Goal: Information Seeking & Learning: Learn about a topic

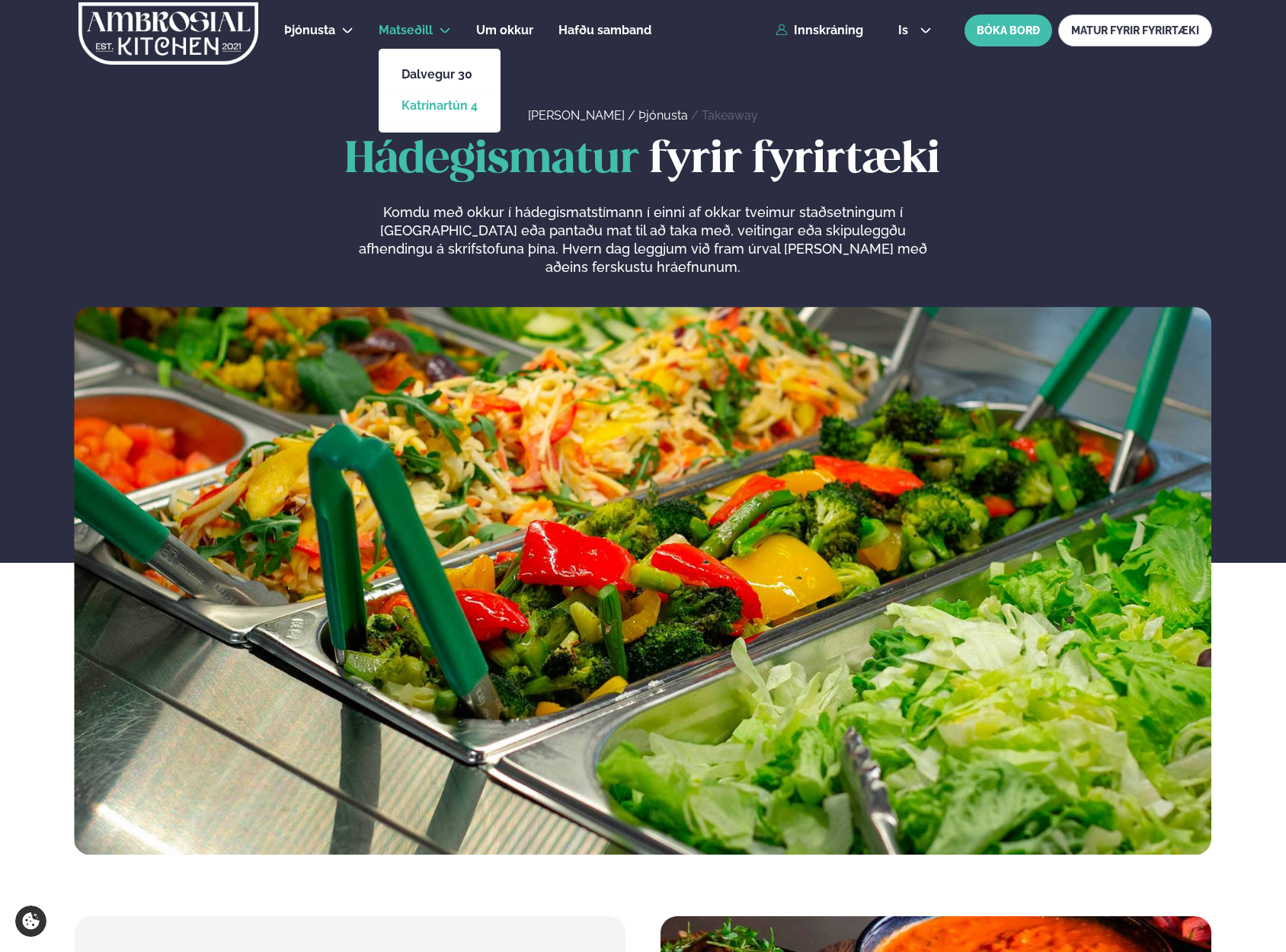
click at [420, 108] on link "Katrínartún 4" at bounding box center [440, 105] width 77 height 12
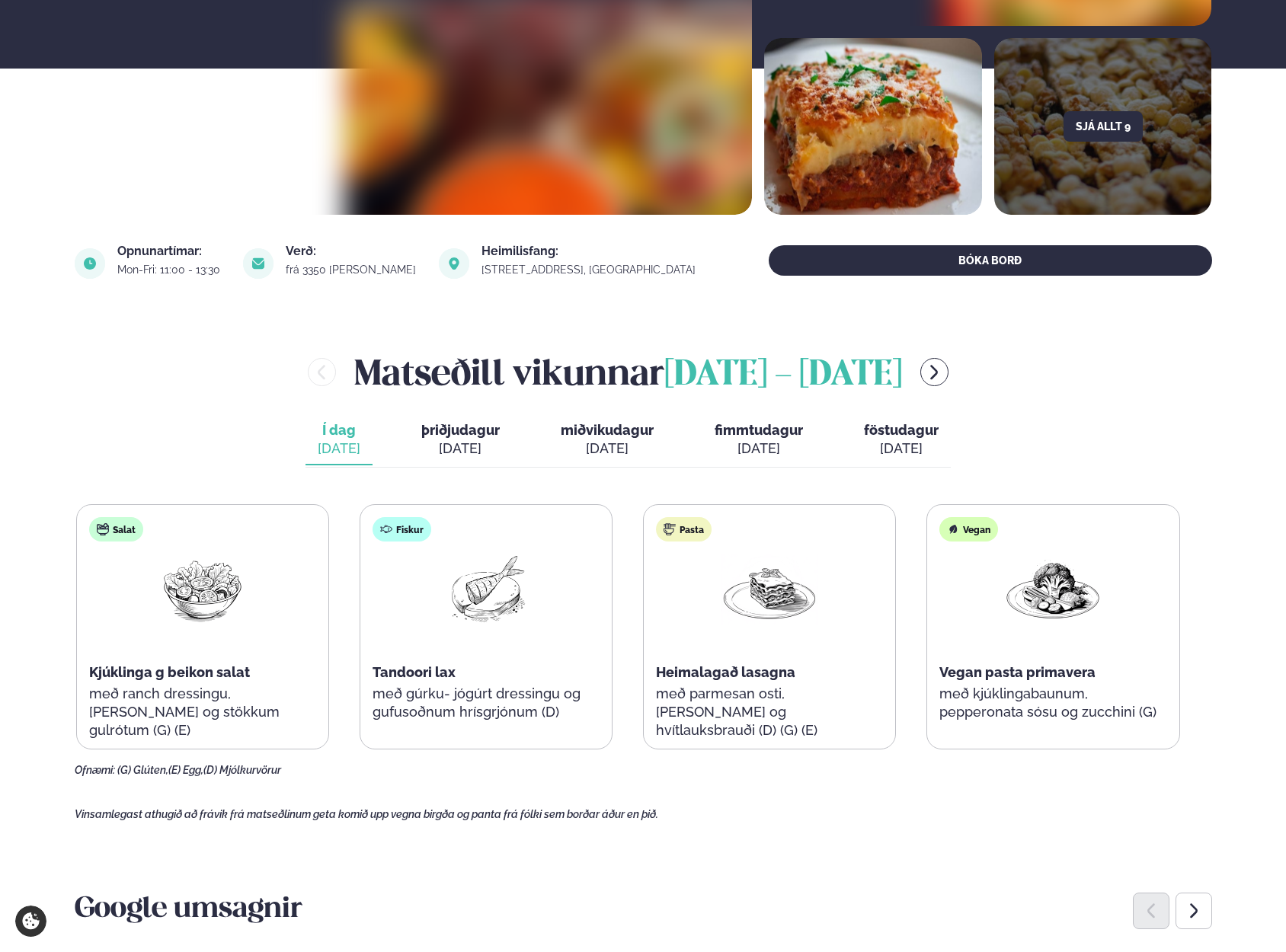
scroll to position [457, 0]
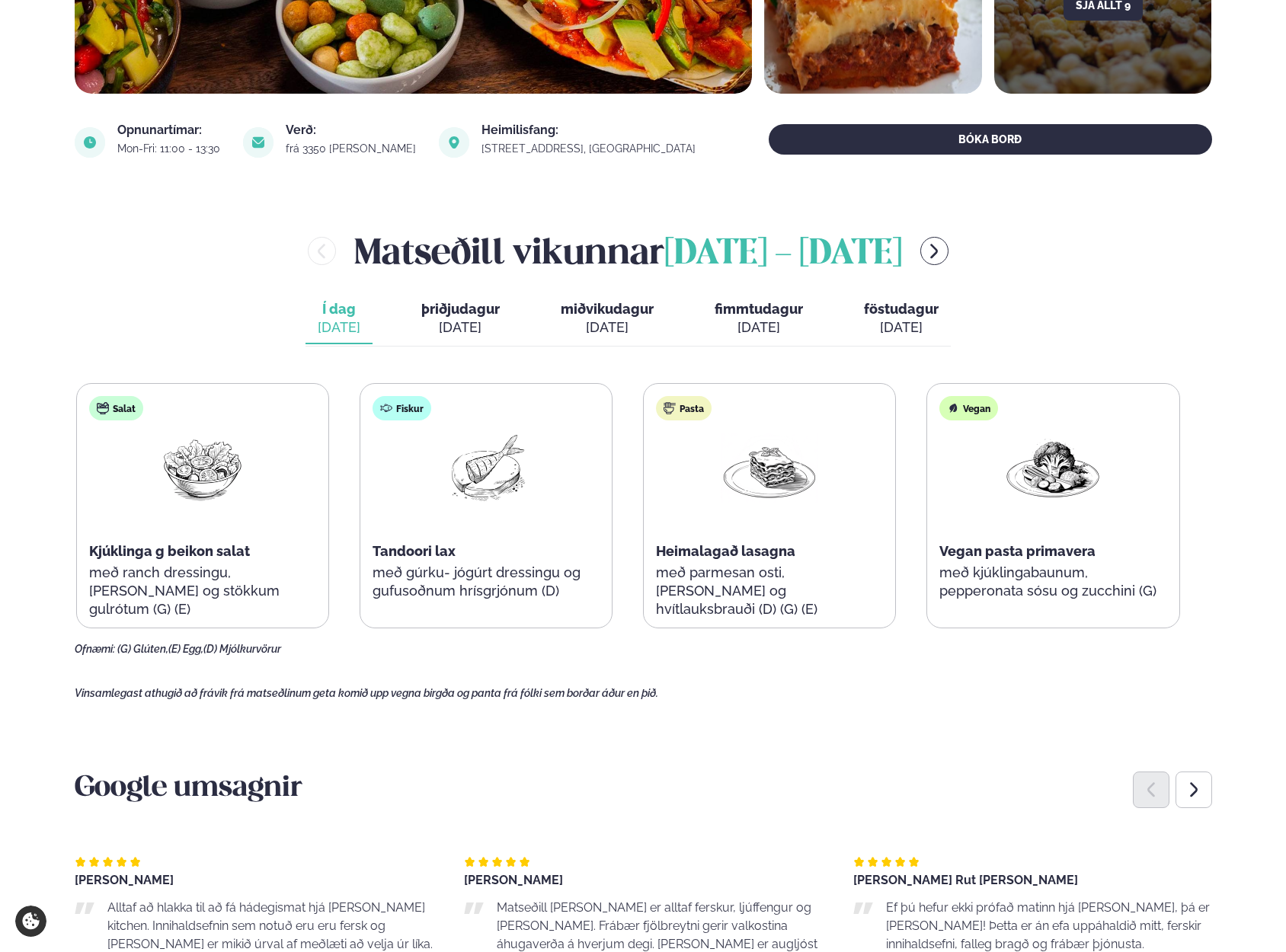
click at [407, 409] on div "Fiskur" at bounding box center [402, 408] width 59 height 24
click at [403, 411] on div "Fiskur" at bounding box center [402, 408] width 59 height 24
click at [612, 422] on div "Fiskur Tandoori lax með gúrku- jógúrt dressingu og gufusoðnum hrísgrjónum (D)" at bounding box center [486, 506] width 252 height 244
click at [405, 495] on div "Fiskur Tandoori lax með gúrku- jógúrt dressingu og gufusoðnum hrísgrjónum (D)" at bounding box center [486, 506] width 252 height 244
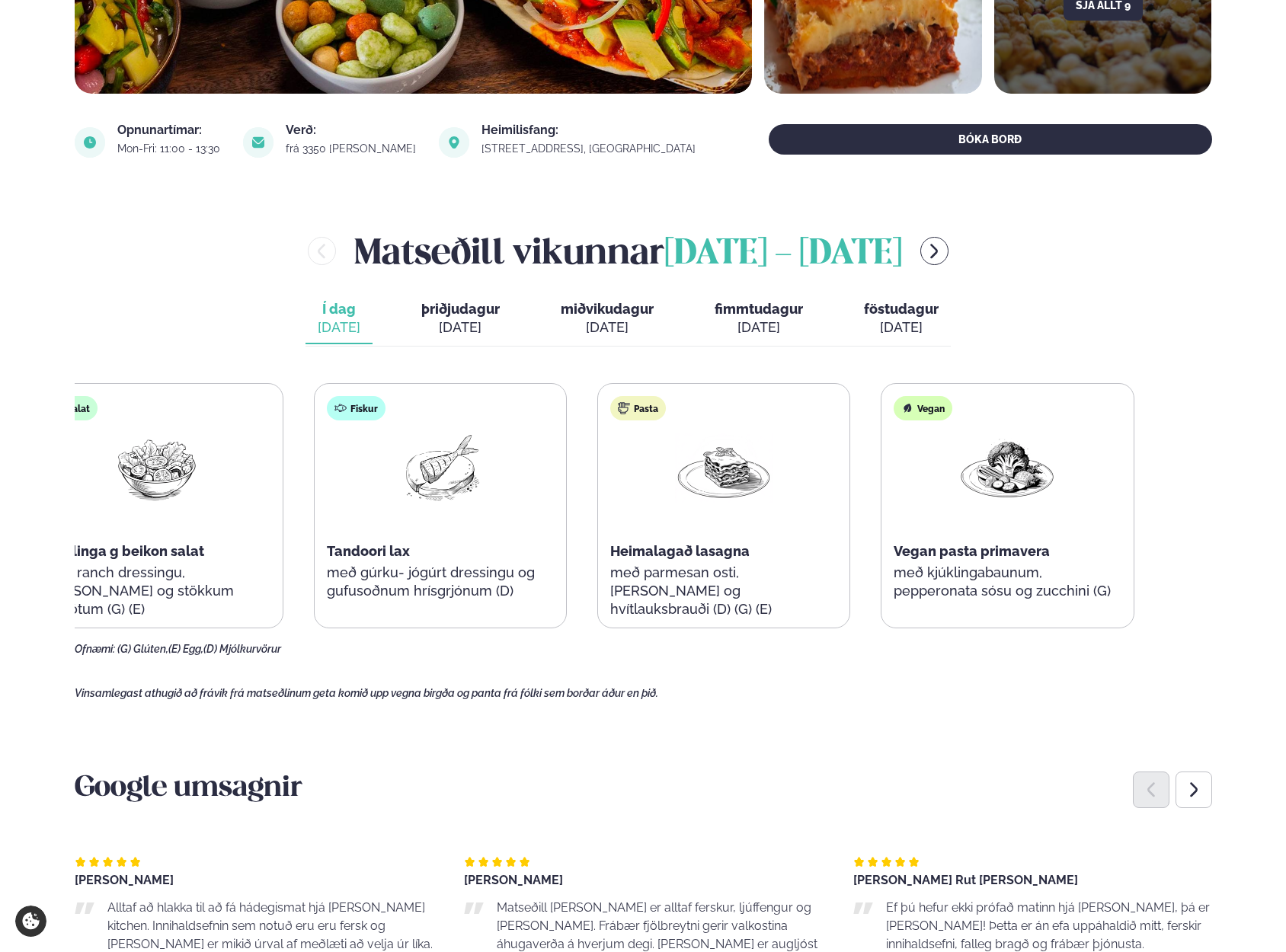
click at [402, 503] on div "Salat Kjúklinga g beikon salat með ranch dressingu, [PERSON_NAME] og stökkum gu…" at bounding box center [583, 506] width 1104 height 245
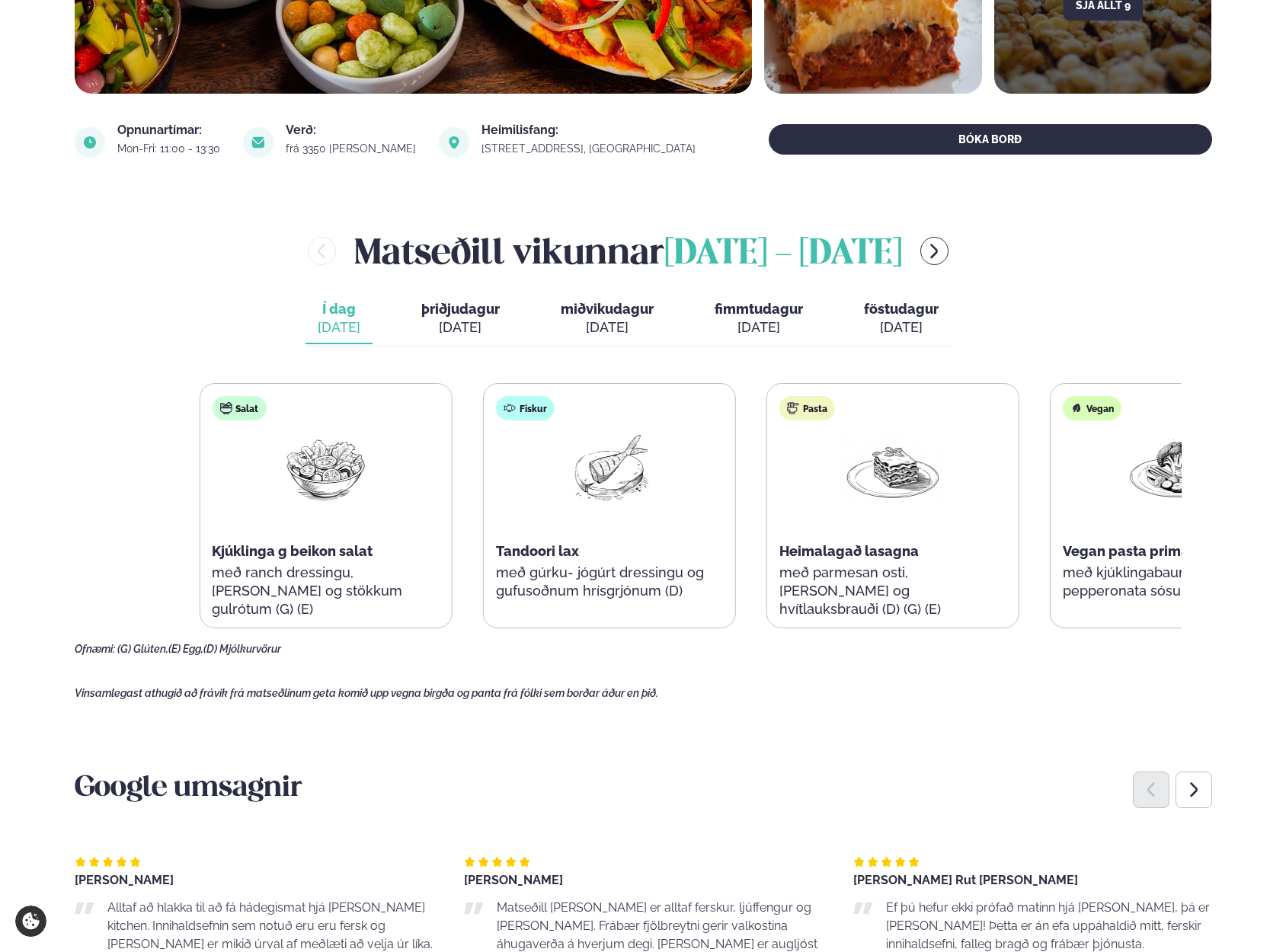
click at [781, 497] on div "Salat Kjúklinga g beikon salat með ranch dressingu, [PERSON_NAME] og stökkum gu…" at bounding box center [751, 506] width 1104 height 245
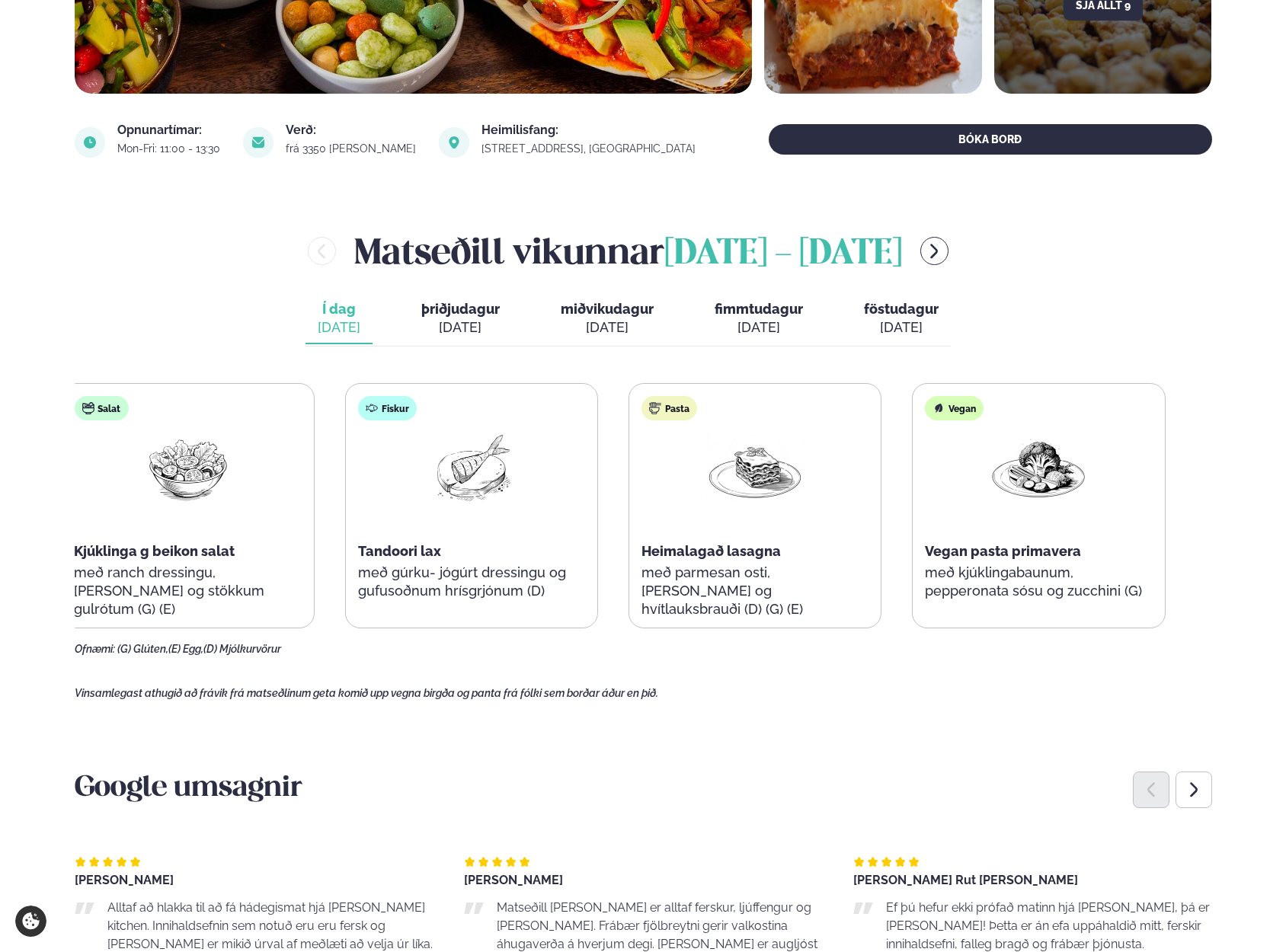
click at [596, 514] on div "Salat Kjúklinga g beikon salat með ranch dressingu, [PERSON_NAME] og stökkum gu…" at bounding box center [613, 506] width 1104 height 245
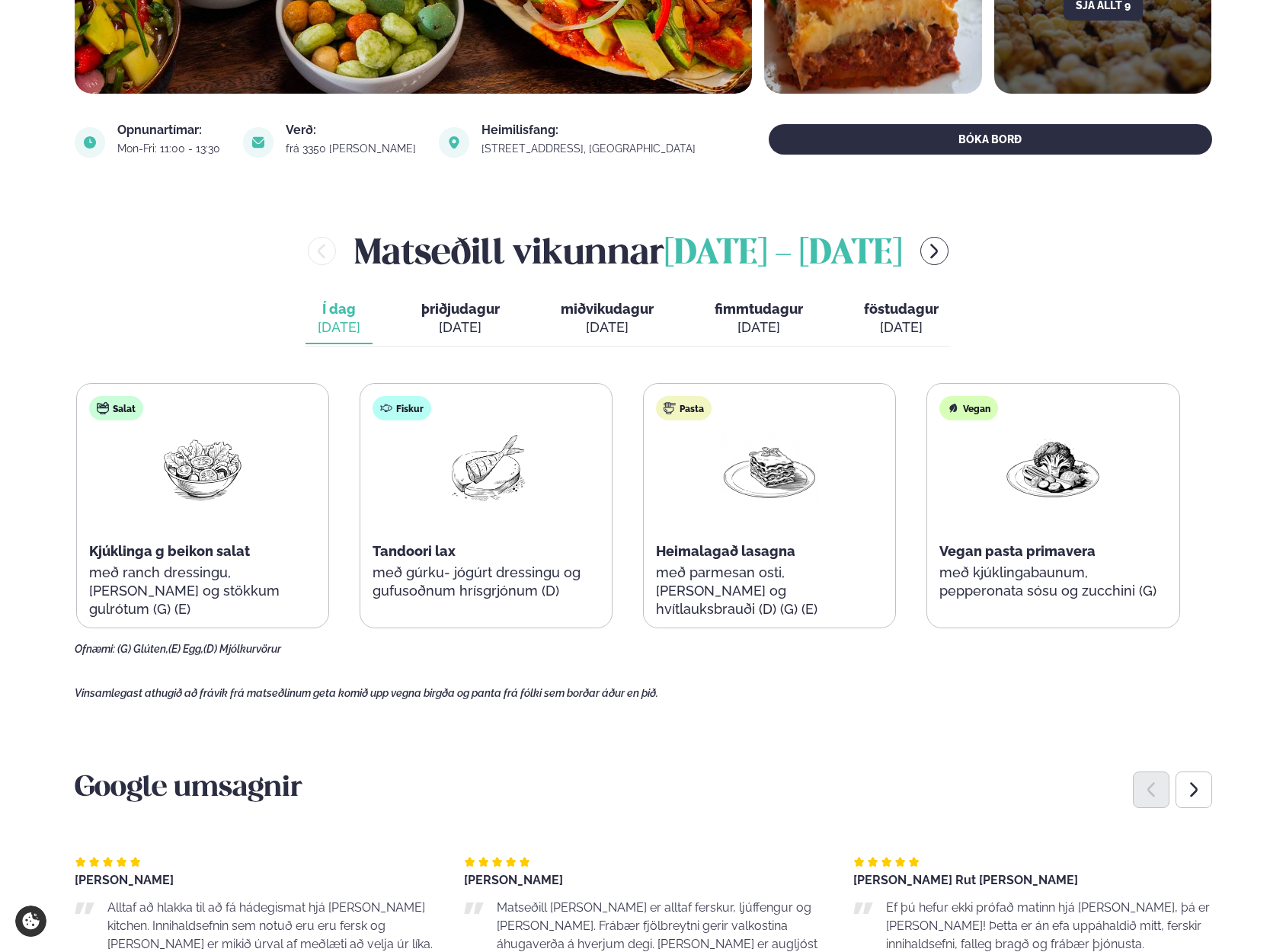
click at [100, 552] on span "Kjúklinga g beikon salat" at bounding box center [170, 550] width 160 height 16
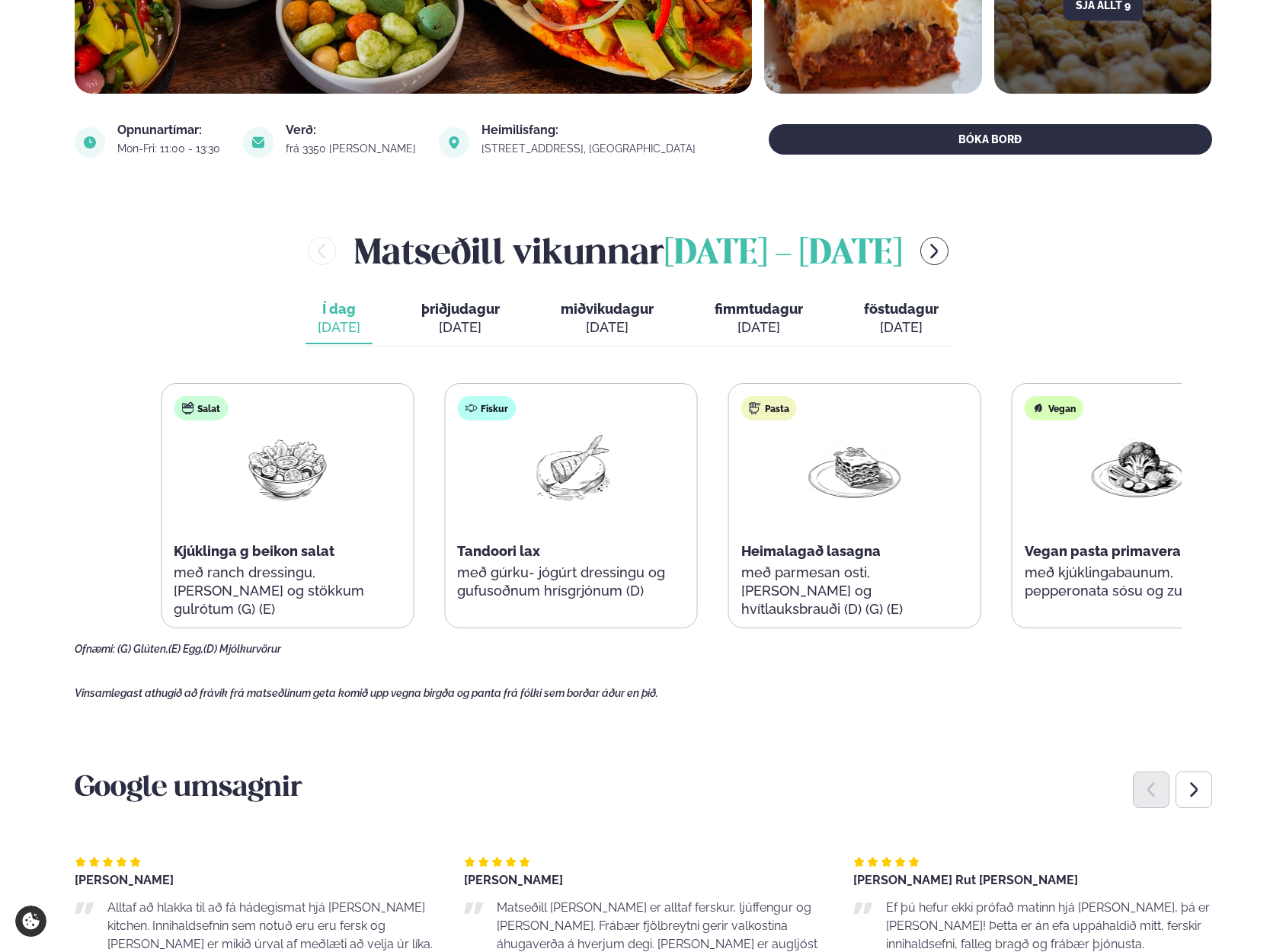
click at [298, 593] on div "Salat Kjúklinga g beikon salat með ranch dressingu, [PERSON_NAME] og stökkum gu…" at bounding box center [287, 515] width 252 height 262
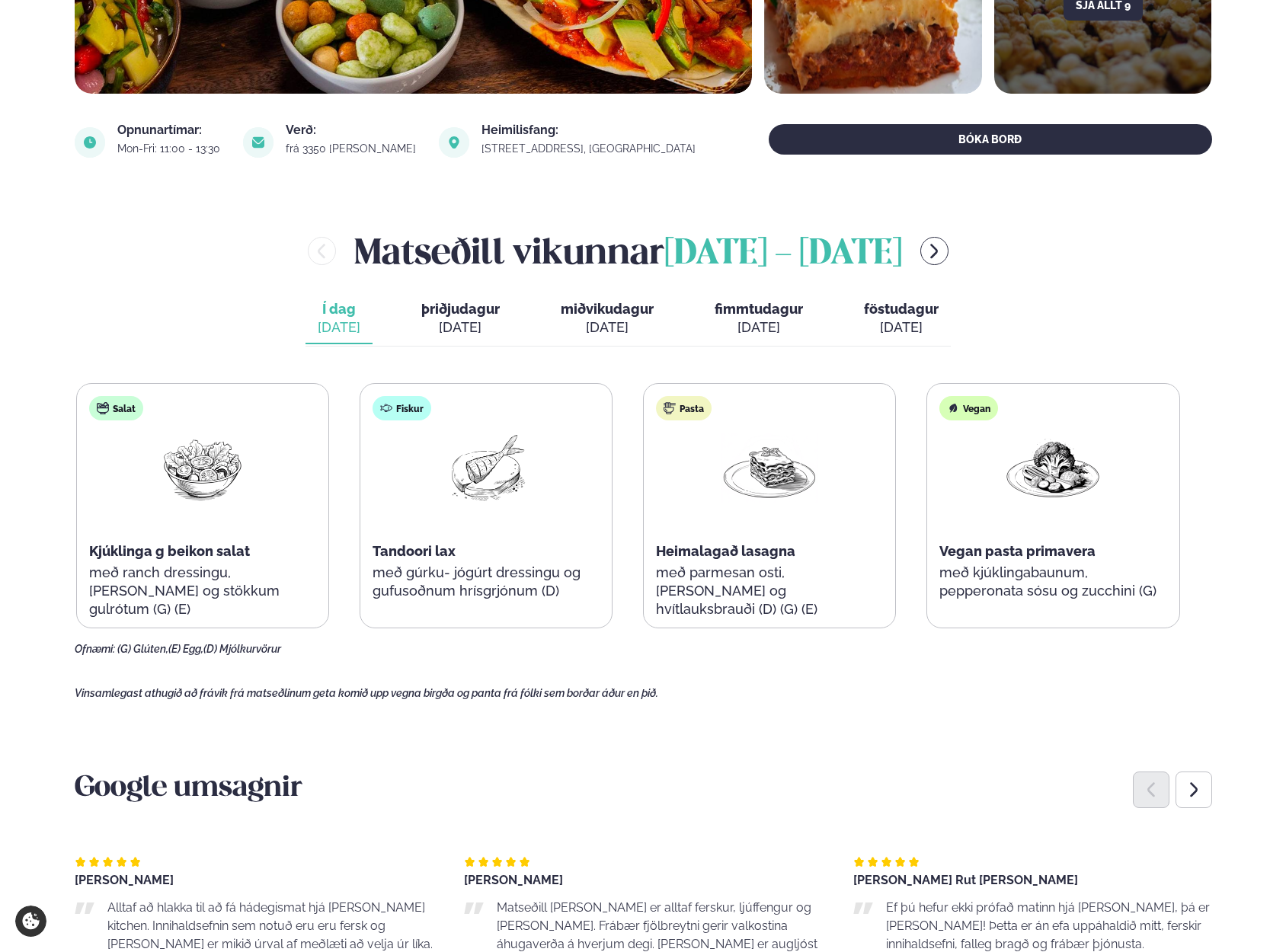
click at [394, 547] on span "Tandoori lax" at bounding box center [414, 550] width 83 height 16
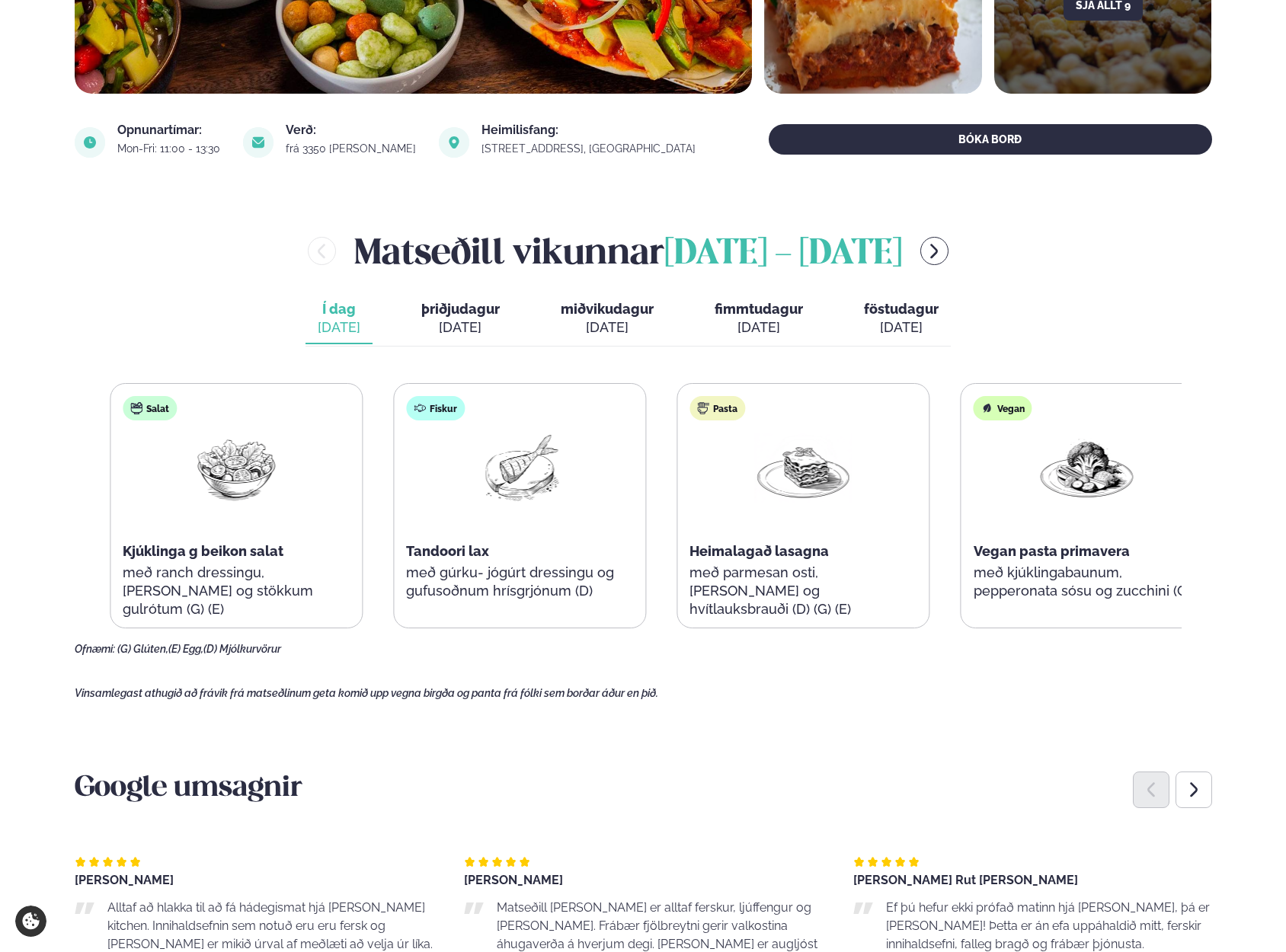
click at [546, 582] on div "Fiskur Tandoori lax með gúrku- jógúrt dressingu og gufusoðnum hrísgrjónum (D)" at bounding box center [519, 506] width 252 height 244
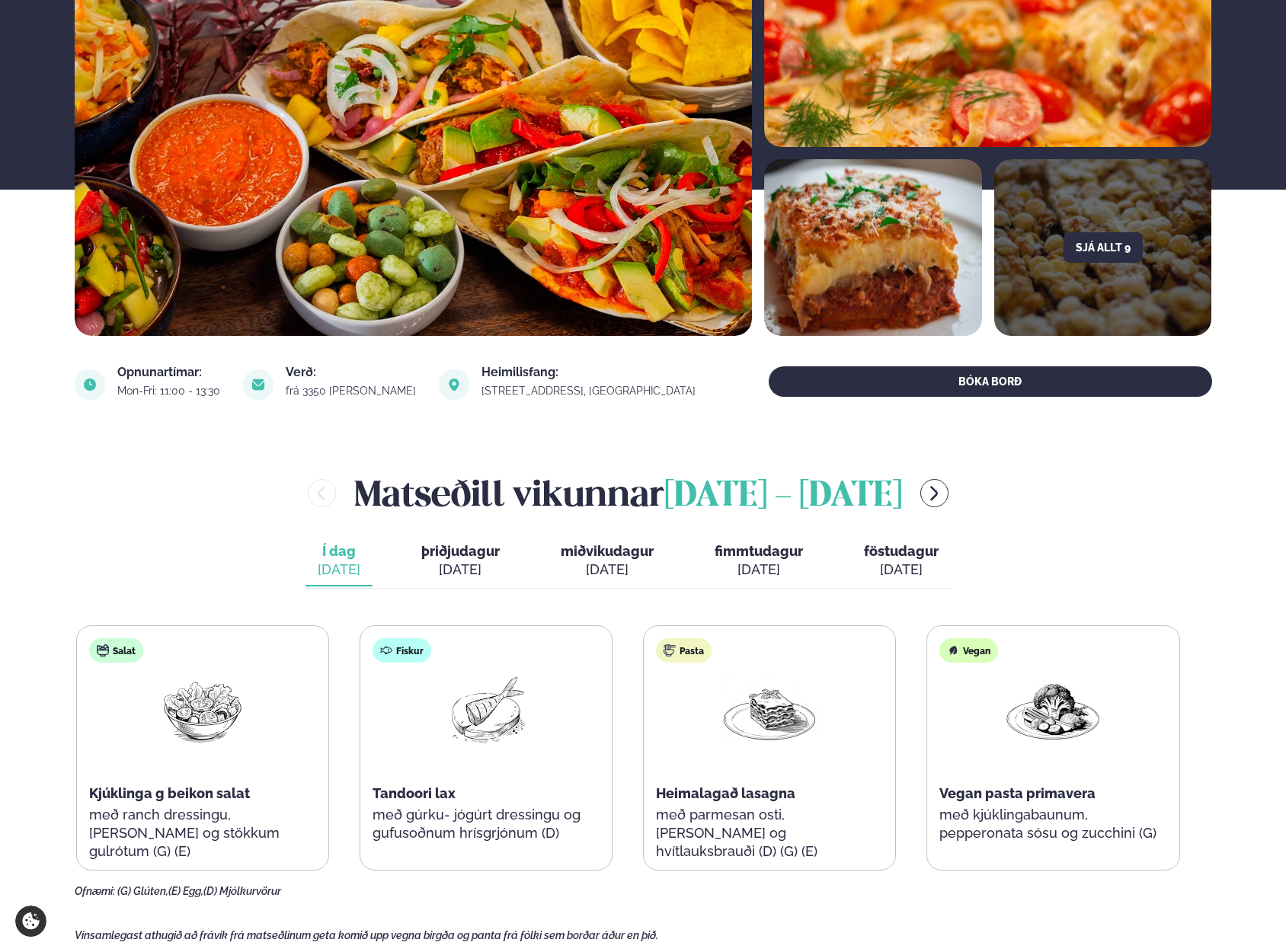
scroll to position [305, 0]
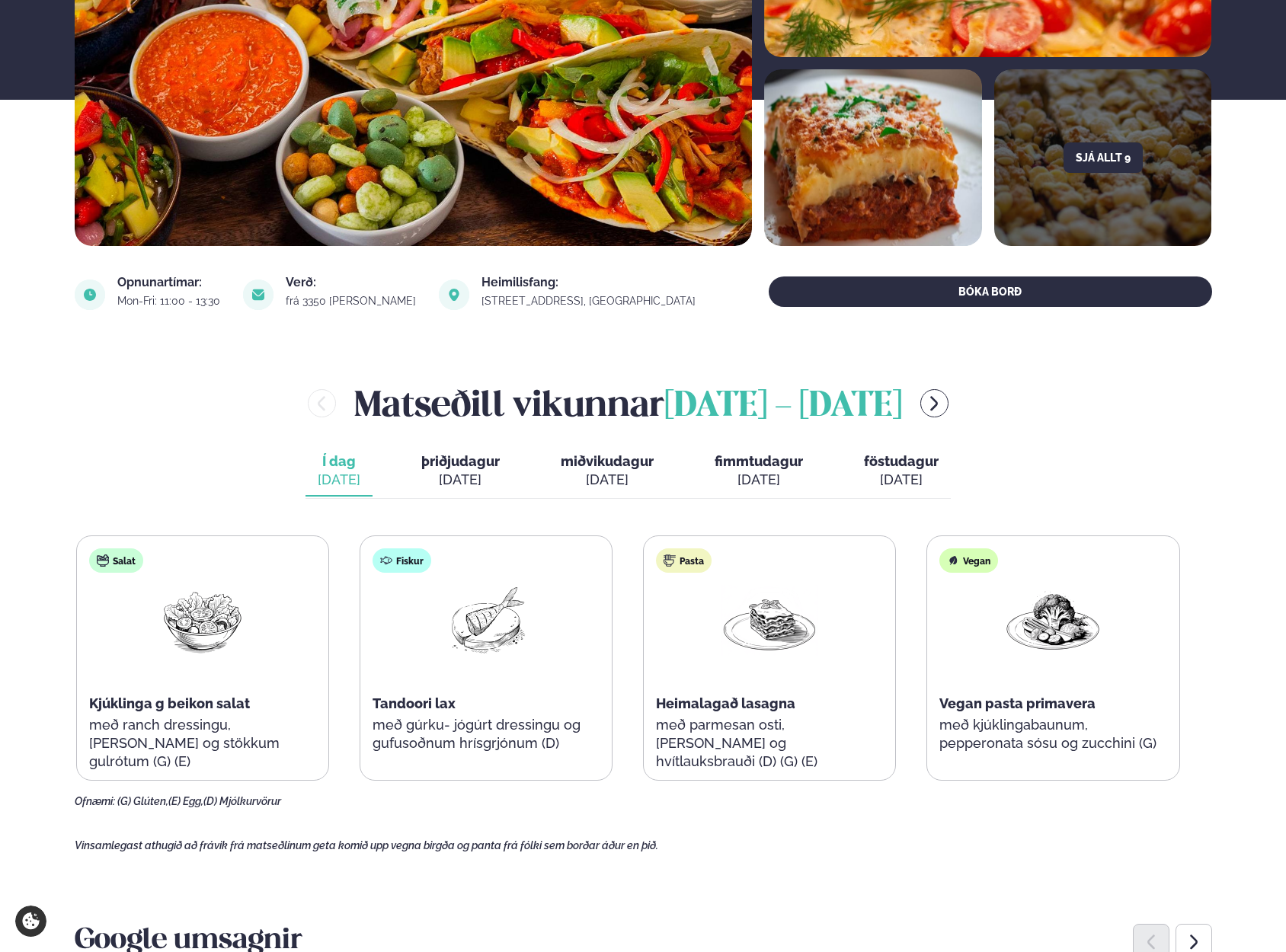
click at [446, 652] on img at bounding box center [487, 620] width 98 height 71
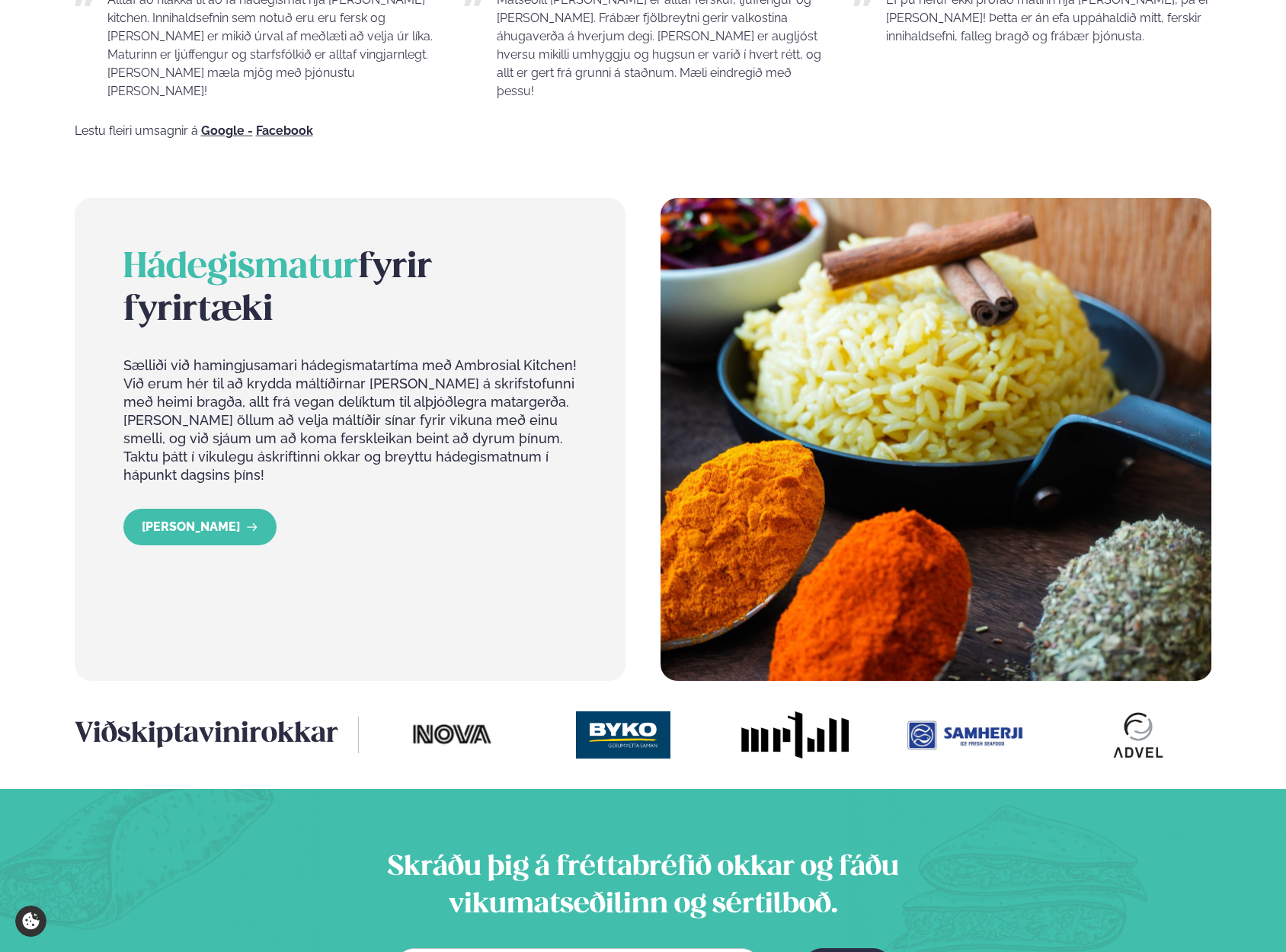
scroll to position [1371, 0]
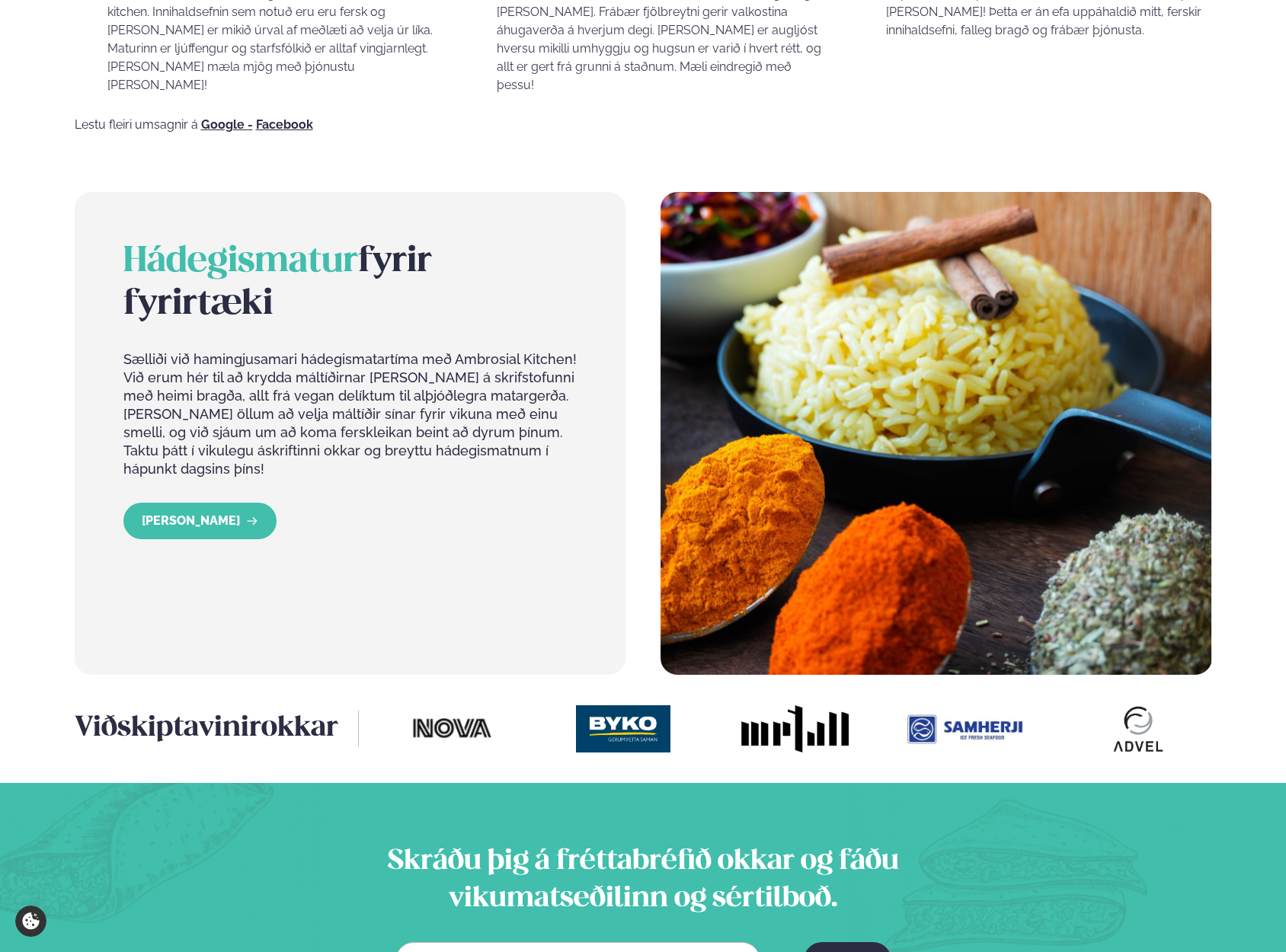
click at [135, 350] on p "Sælliði við hamingjusamari hádegismatartíma með Ambrosial Kitchen! Við erum hér…" at bounding box center [350, 414] width 454 height 128
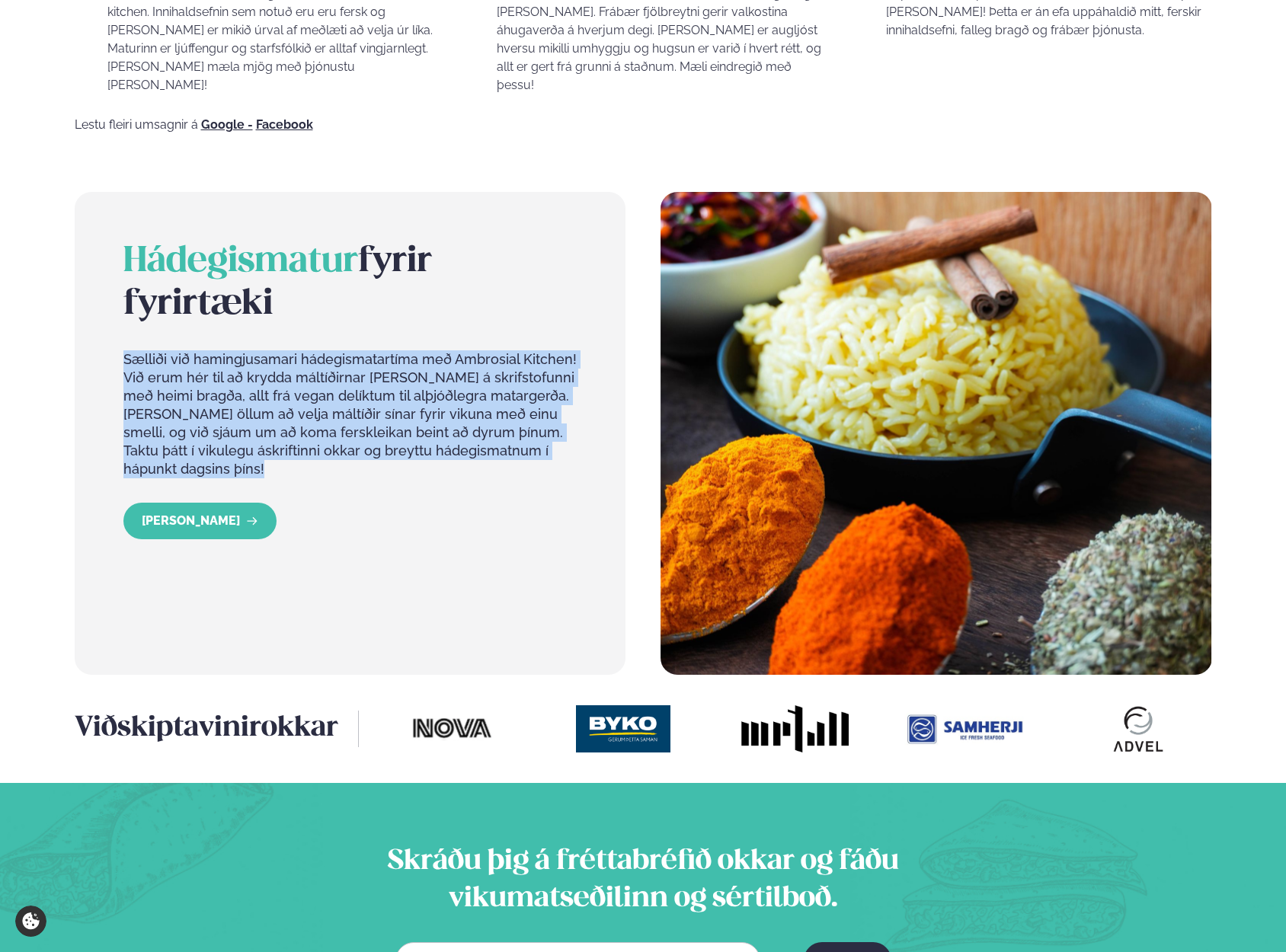
drag, startPoint x: 135, startPoint y: 339, endPoint x: 570, endPoint y: 427, distance: 443.8
click at [570, 427] on p "Sælliði við hamingjusamari hádegismatartíma með Ambrosial Kitchen! Við erum hér…" at bounding box center [350, 414] width 454 height 128
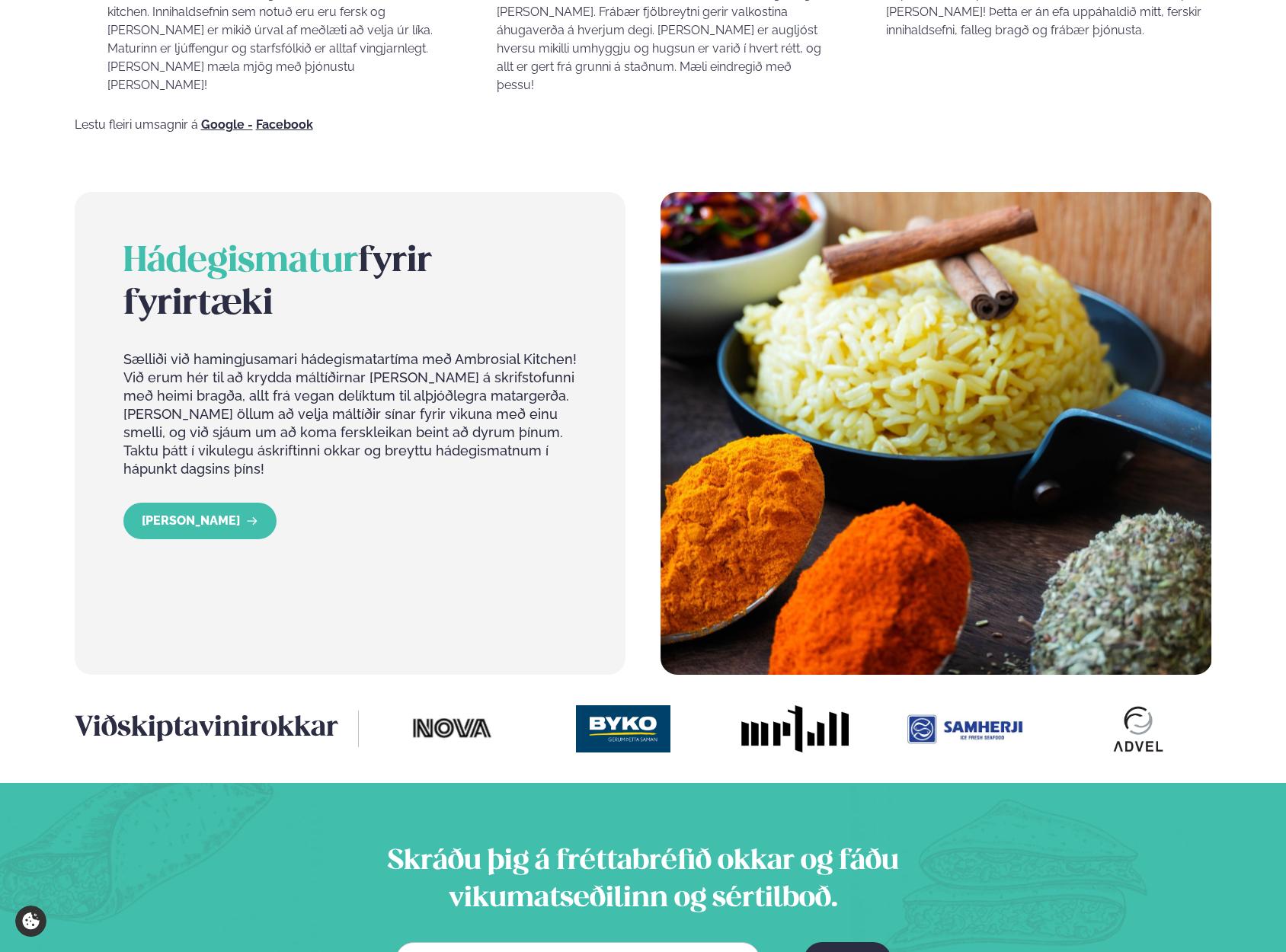
click at [134, 350] on p "Sælliði við hamingjusamari hádegismatartíma með Ambrosial Kitchen! Við erum hér…" at bounding box center [350, 414] width 454 height 128
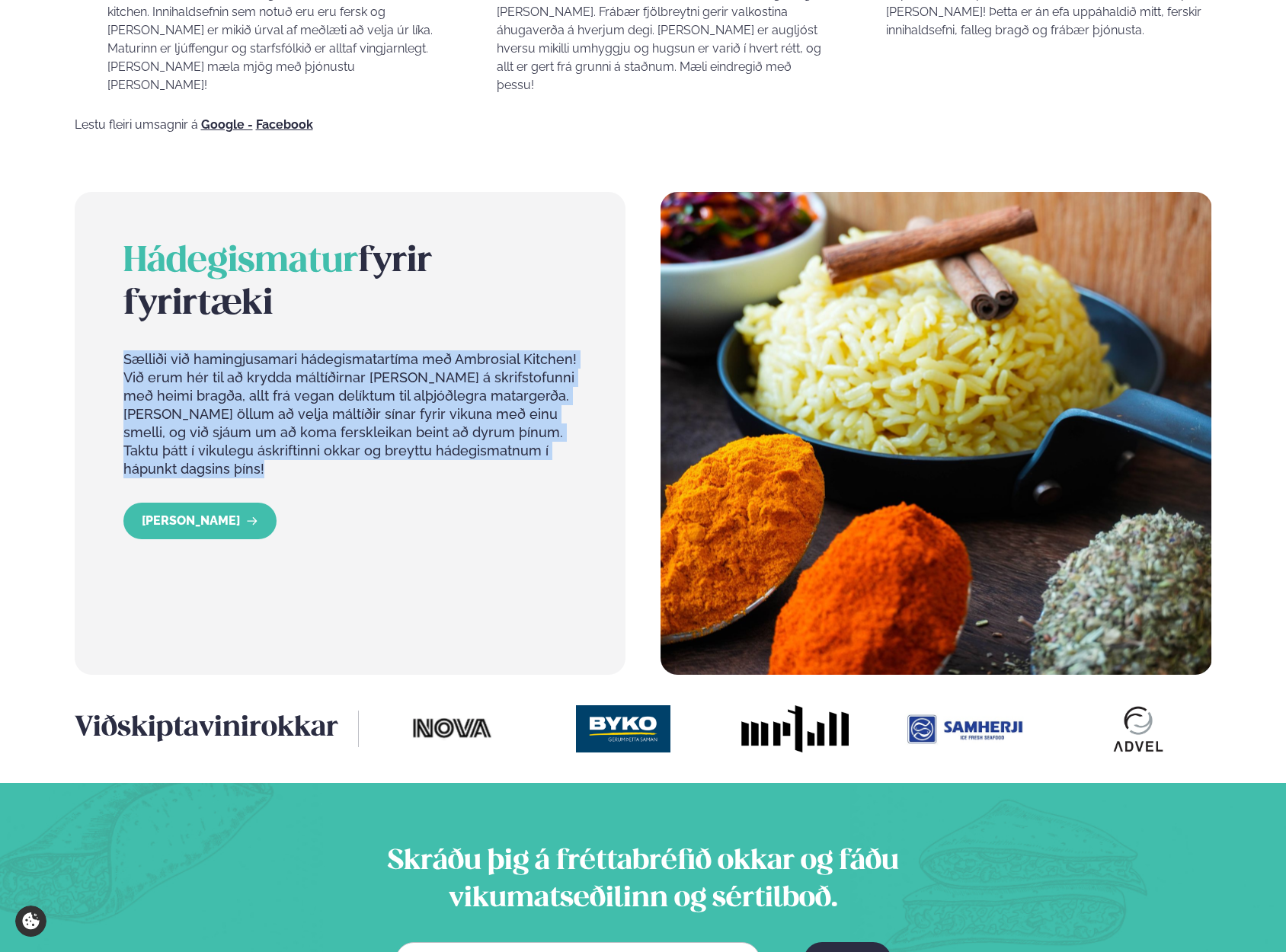
drag, startPoint x: 134, startPoint y: 339, endPoint x: 567, endPoint y: 435, distance: 443.5
click at [567, 435] on p "Sælliði við hamingjusamari hádegismatartíma með Ambrosial Kitchen! Við erum hér…" at bounding box center [350, 414] width 454 height 128
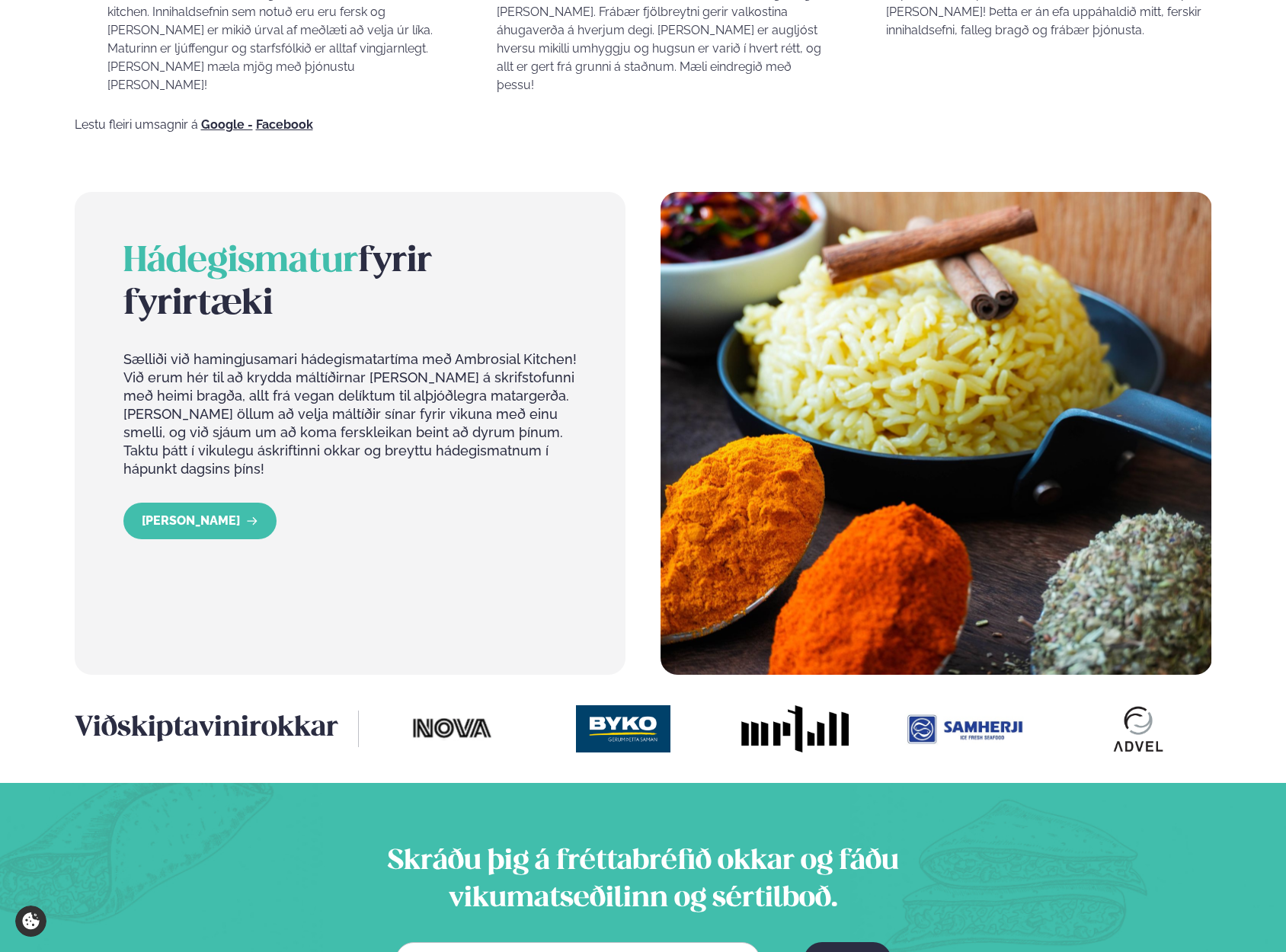
click at [139, 350] on p "Sælliði við hamingjusamari hádegismatartíma með Ambrosial Kitchen! Við erum hér…" at bounding box center [350, 414] width 454 height 128
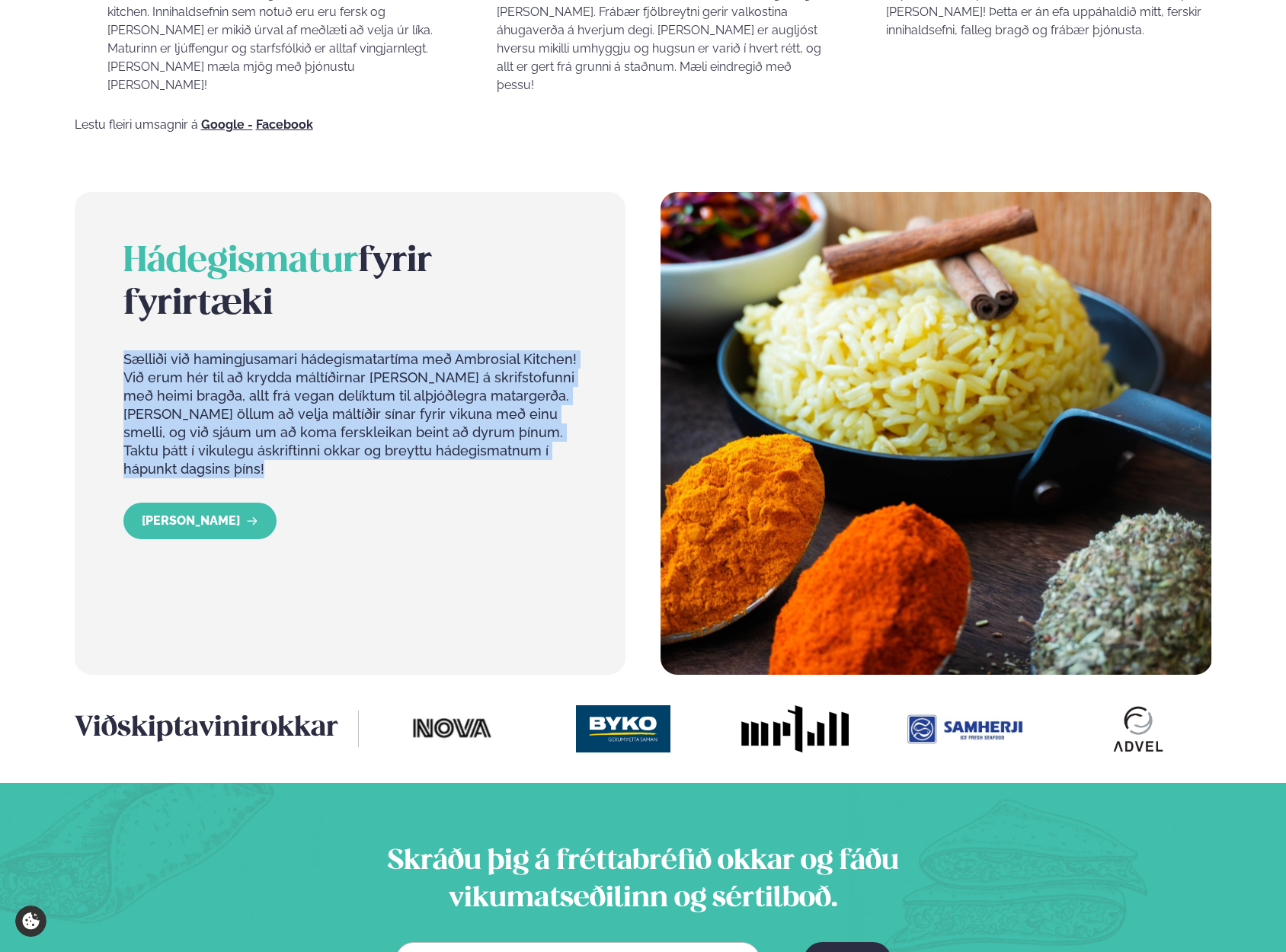
drag, startPoint x: 139, startPoint y: 345, endPoint x: 596, endPoint y: 432, distance: 465.2
click at [596, 432] on div "Hádegismatur fyrir fyrirtæki Sælliði við hamingjusamari hádegismatartíma með Am…" at bounding box center [350, 433] width 552 height 484
click at [595, 432] on div "Hádegismatur fyrir fyrirtæki Sælliði við hamingjusamari hádegismatartíma með Am…" at bounding box center [350, 433] width 552 height 484
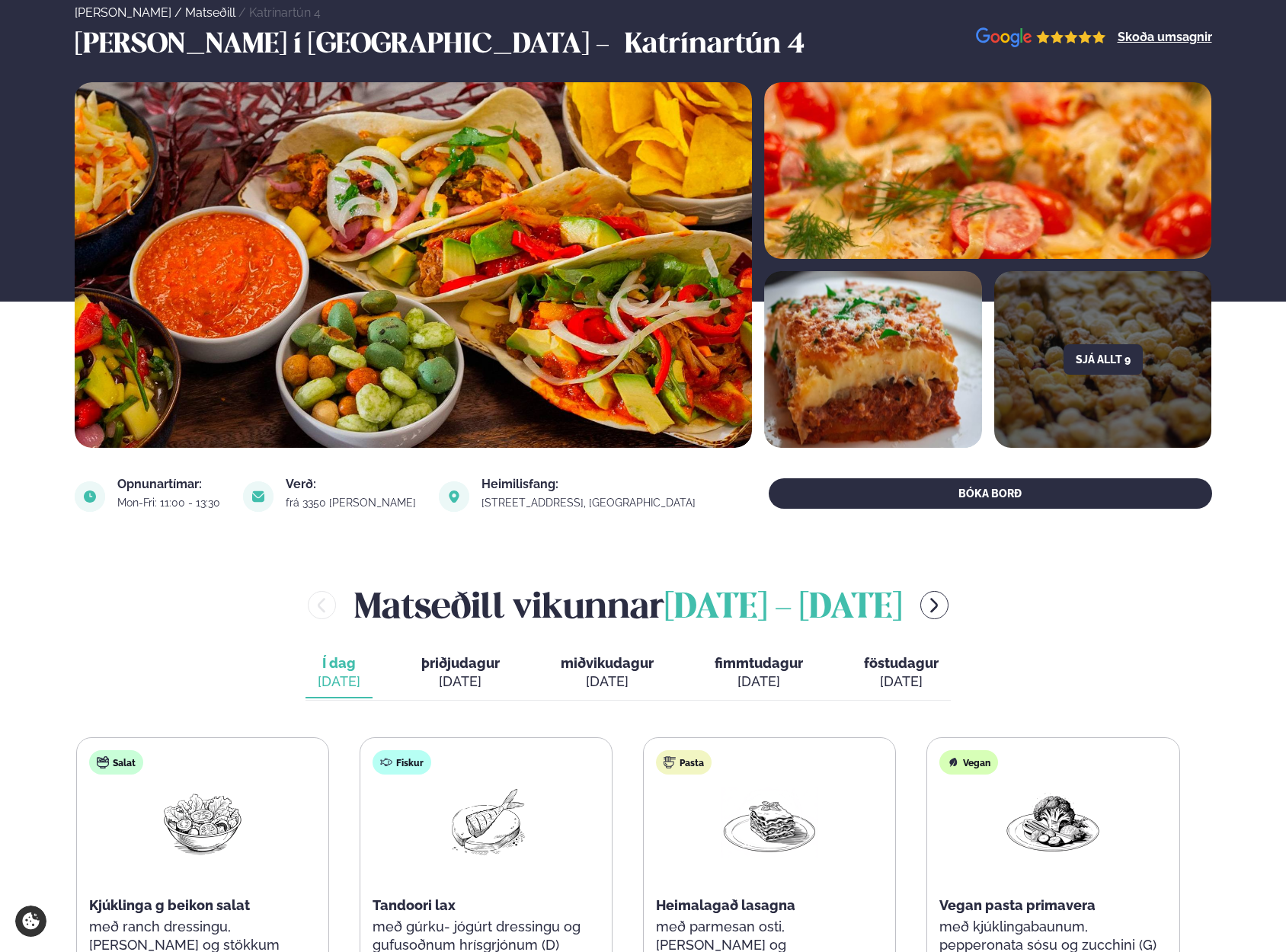
scroll to position [0, 0]
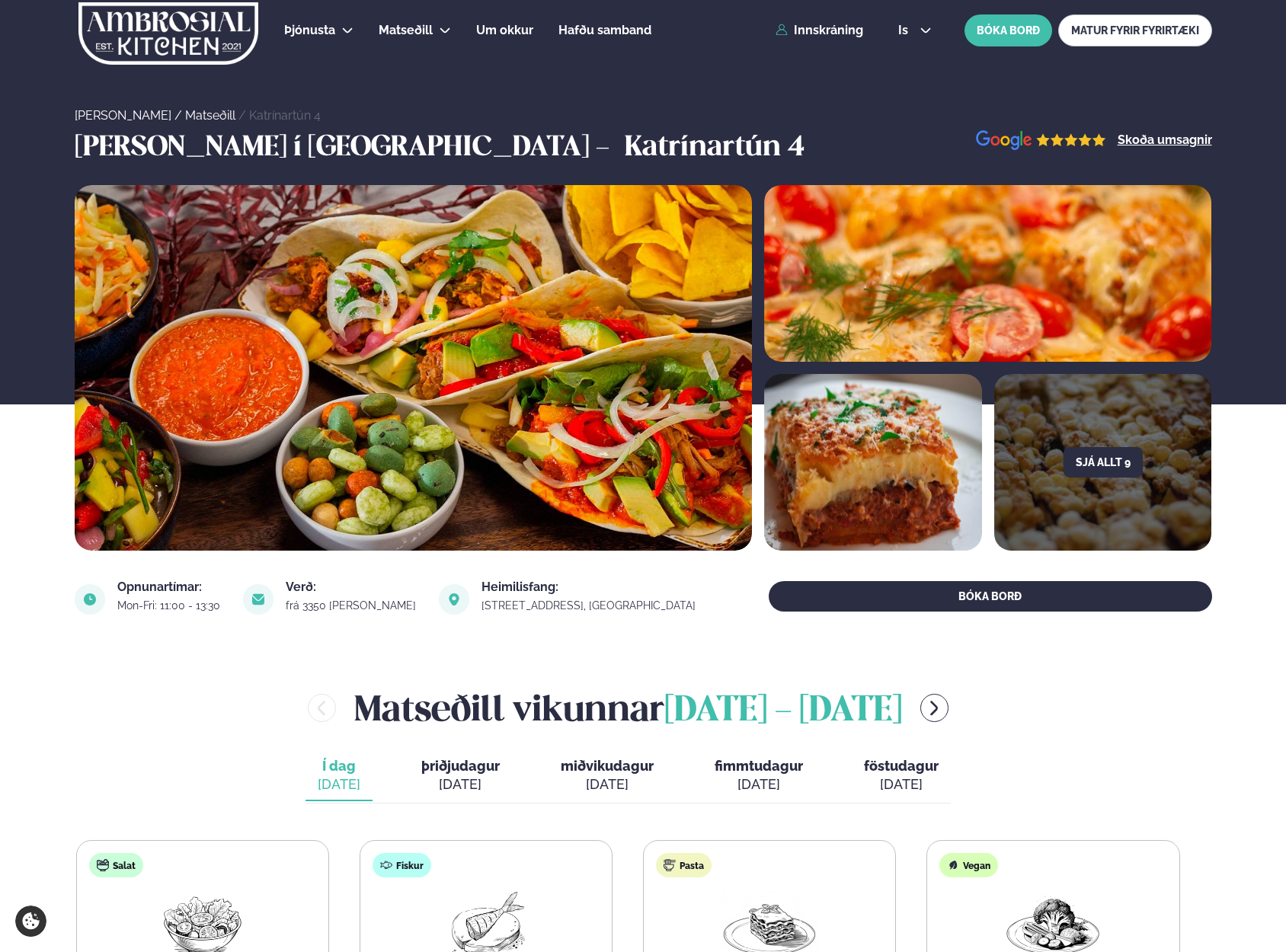
click at [356, 720] on h2 "[PERSON_NAME] [DATE] - [DATE]" at bounding box center [628, 709] width 548 height 50
drag, startPoint x: 356, startPoint y: 720, endPoint x: 901, endPoint y: 699, distance: 545.4
click at [901, 699] on h2 "[PERSON_NAME] [DATE] - [DATE]" at bounding box center [628, 709] width 548 height 50
click at [903, 706] on span "[DATE] - [DATE]" at bounding box center [784, 711] width 238 height 33
drag, startPoint x: 914, startPoint y: 706, endPoint x: 427, endPoint y: 716, distance: 487.1
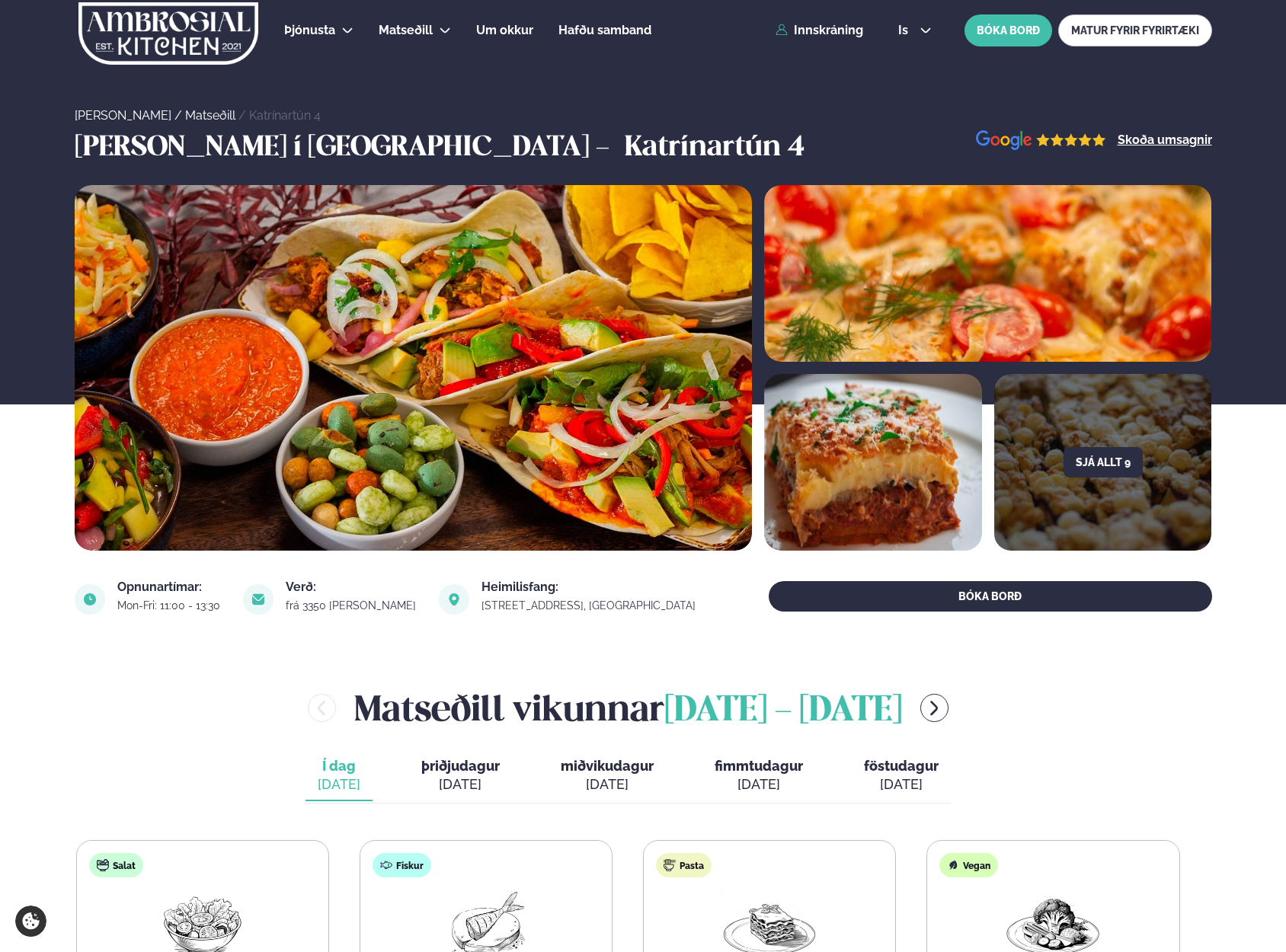
click at [427, 716] on h2 "[PERSON_NAME] [DATE] - [DATE]" at bounding box center [628, 709] width 548 height 50
drag, startPoint x: 427, startPoint y: 716, endPoint x: 910, endPoint y: 701, distance: 483.2
click at [903, 701] on h2 "[PERSON_NAME] [DATE] - [DATE]" at bounding box center [628, 709] width 548 height 50
click at [903, 701] on span "[DATE] - [DATE]" at bounding box center [784, 711] width 238 height 33
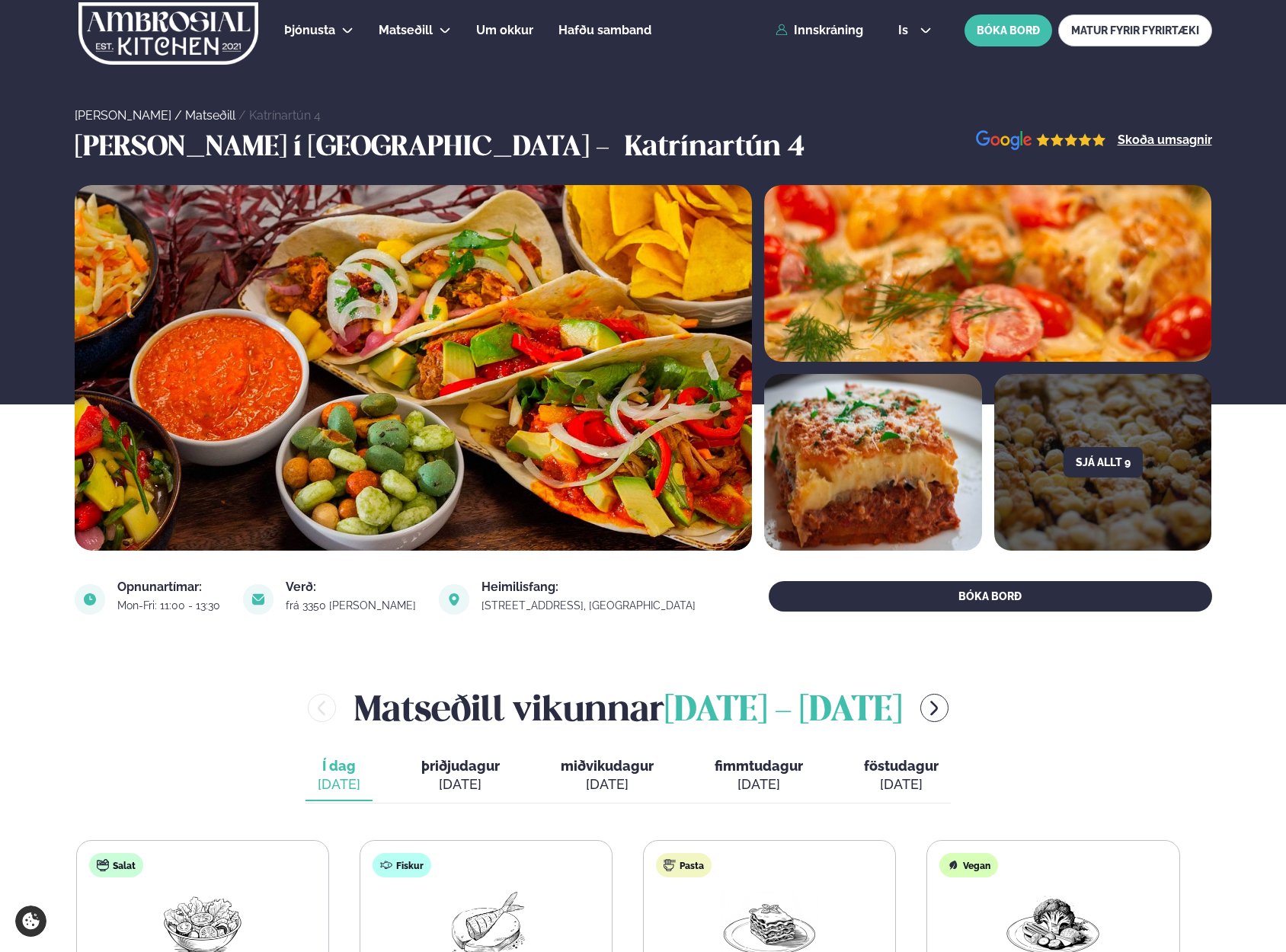
drag, startPoint x: 910, startPoint y: 701, endPoint x: 410, endPoint y: 701, distance: 500.0
click at [410, 701] on h2 "[PERSON_NAME] [DATE] - [DATE]" at bounding box center [628, 709] width 548 height 50
click at [411, 702] on h2 "[PERSON_NAME] [DATE] - [DATE]" at bounding box center [628, 709] width 548 height 50
drag, startPoint x: 411, startPoint y: 702, endPoint x: 919, endPoint y: 698, distance: 508.0
click at [903, 698] on h2 "[PERSON_NAME] [DATE] - [DATE]" at bounding box center [628, 709] width 548 height 50
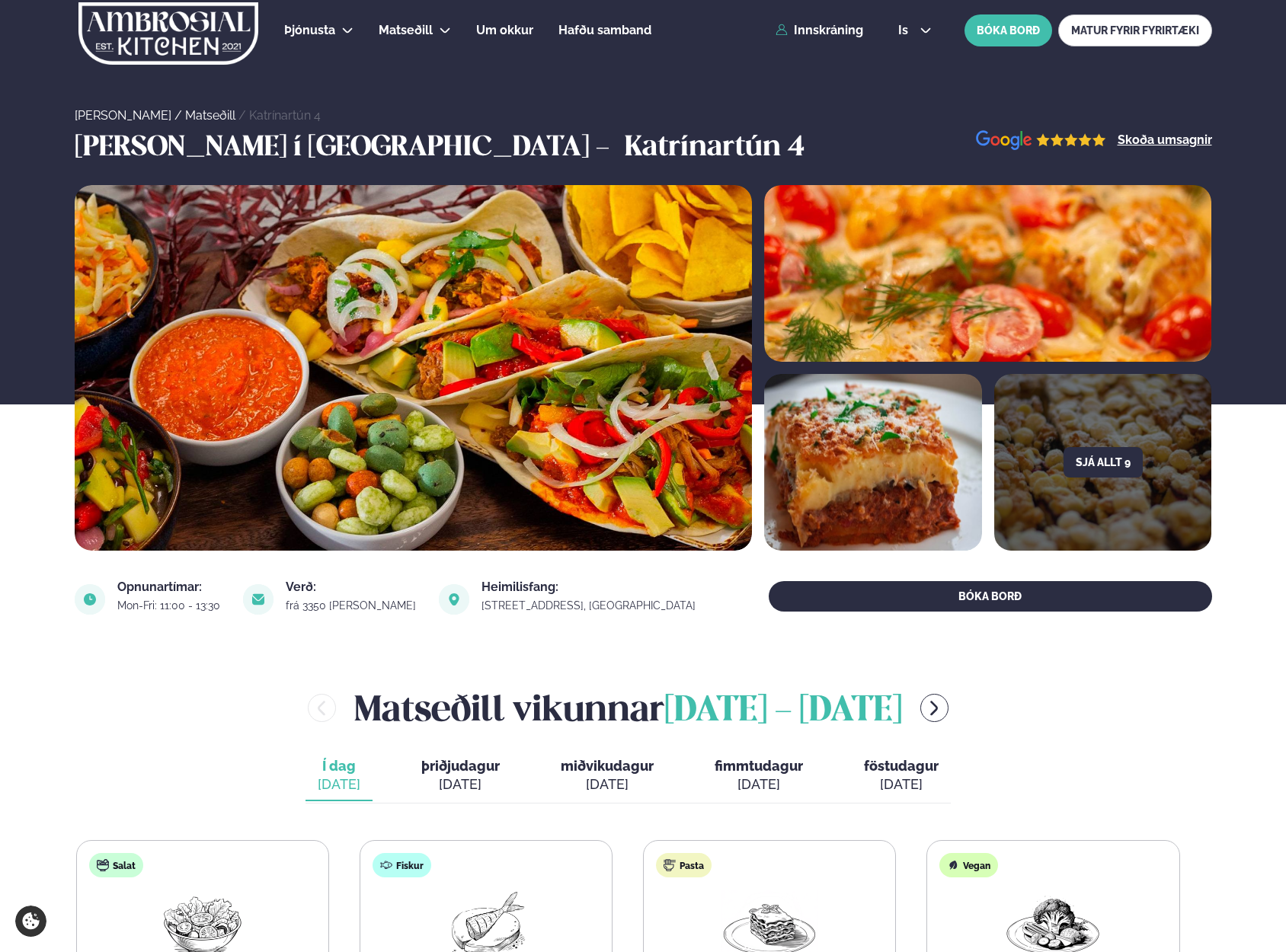
click at [903, 698] on span "[DATE] - [DATE]" at bounding box center [784, 711] width 238 height 33
click at [363, 702] on h2 "[PERSON_NAME] [DATE] - [DATE]" at bounding box center [628, 709] width 548 height 50
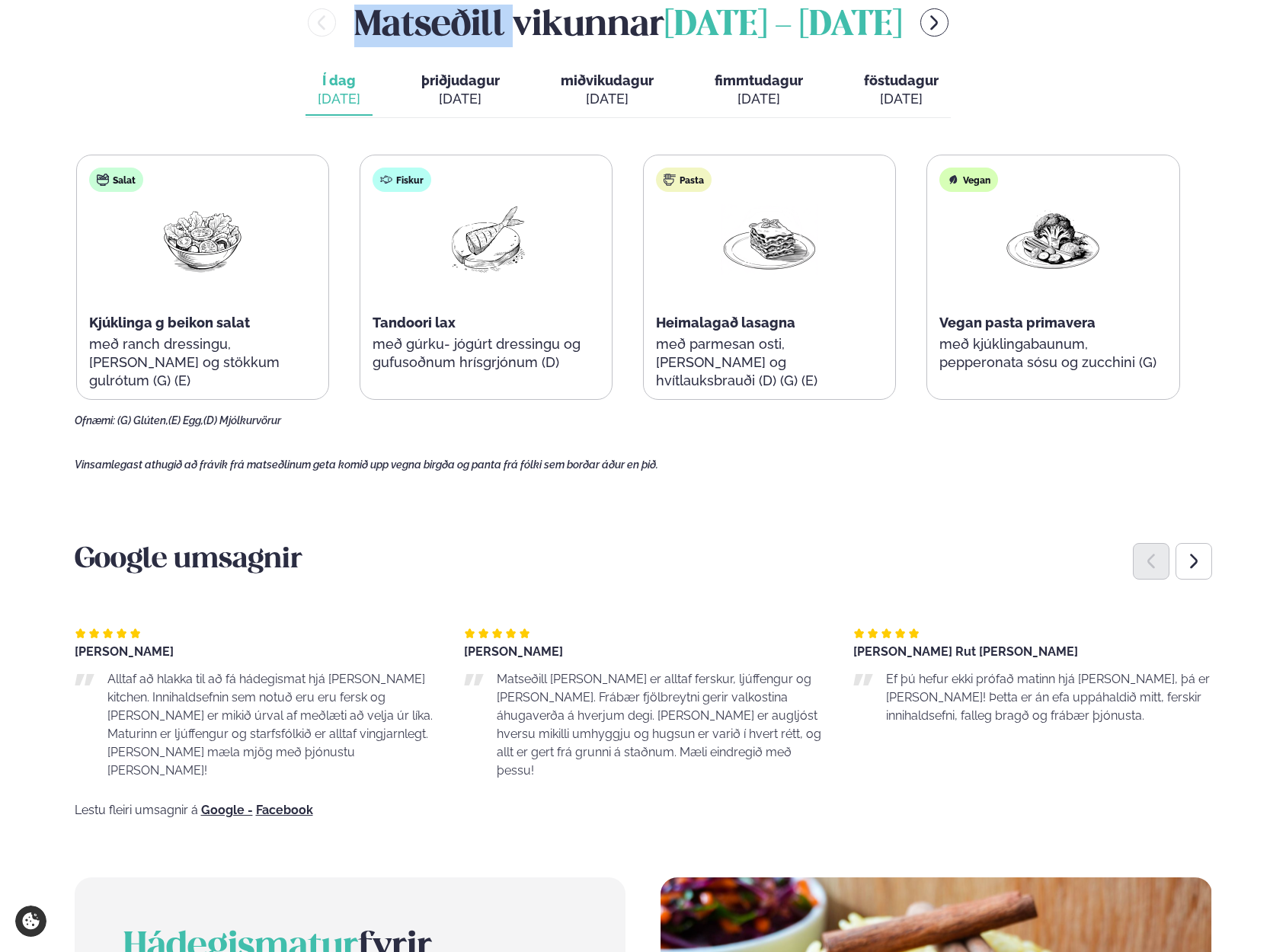
scroll to position [609, 0]
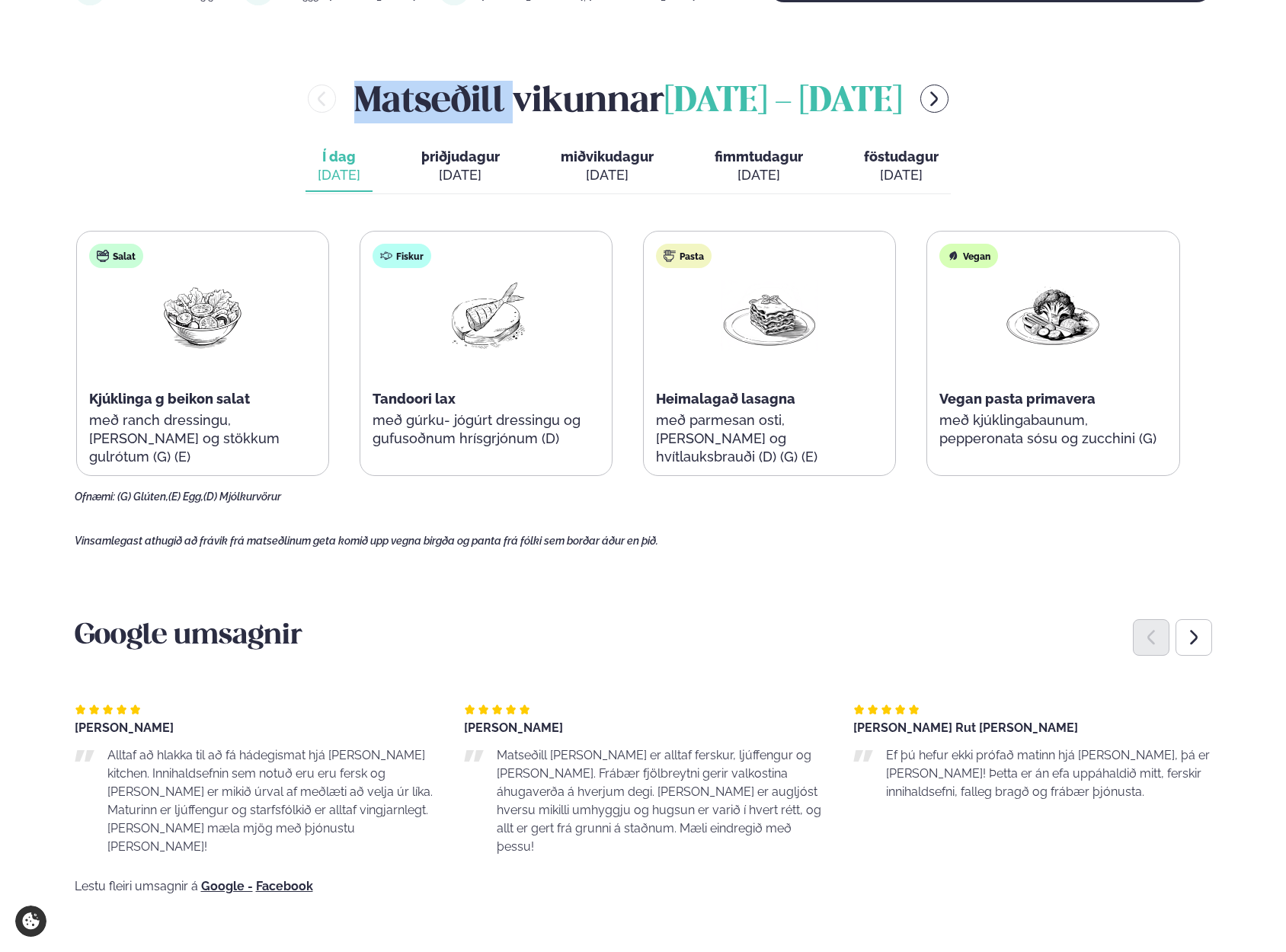
click at [418, 93] on h2 "[PERSON_NAME] [DATE] - [DATE]" at bounding box center [628, 99] width 548 height 50
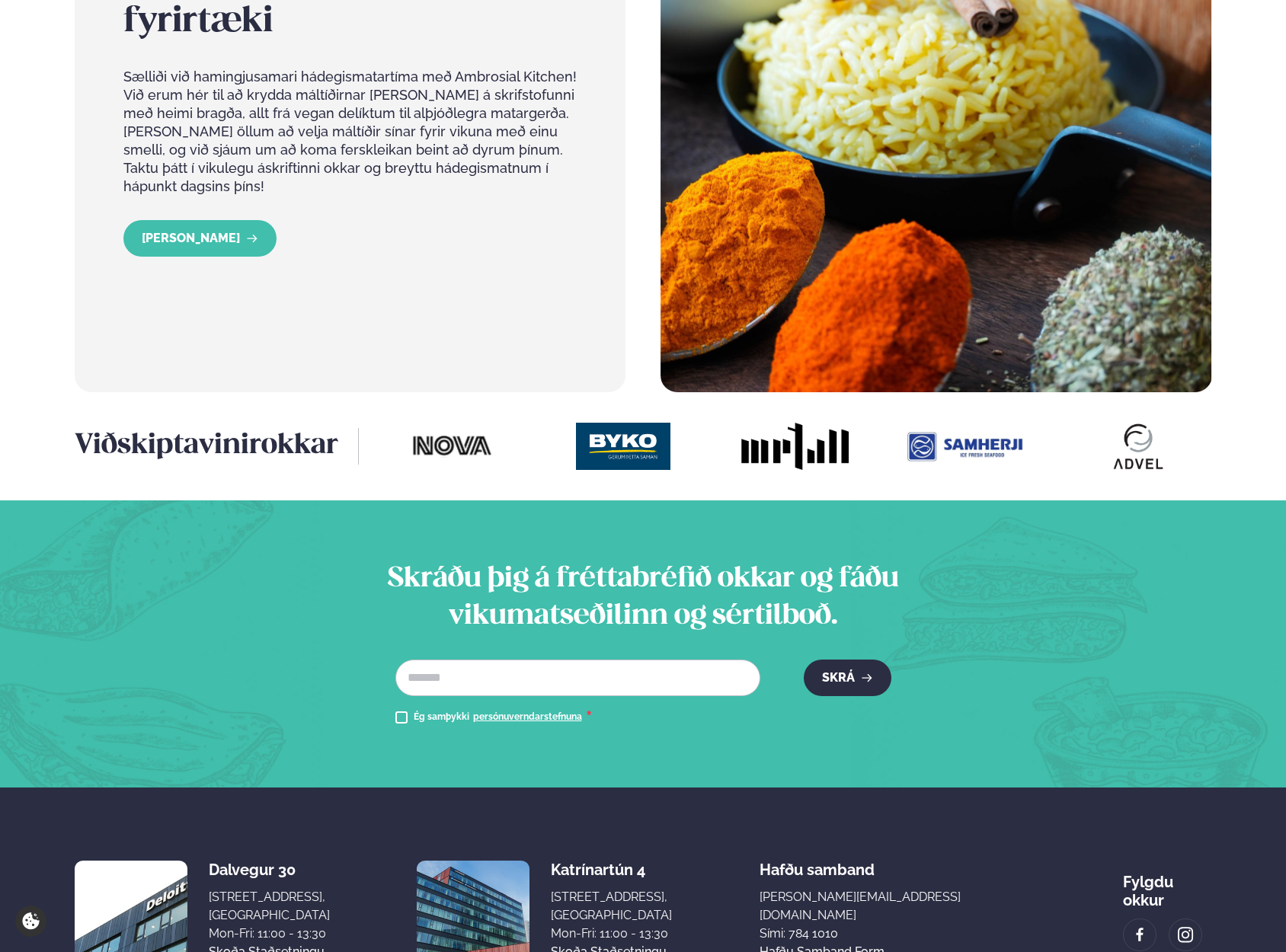
scroll to position [1779, 0]
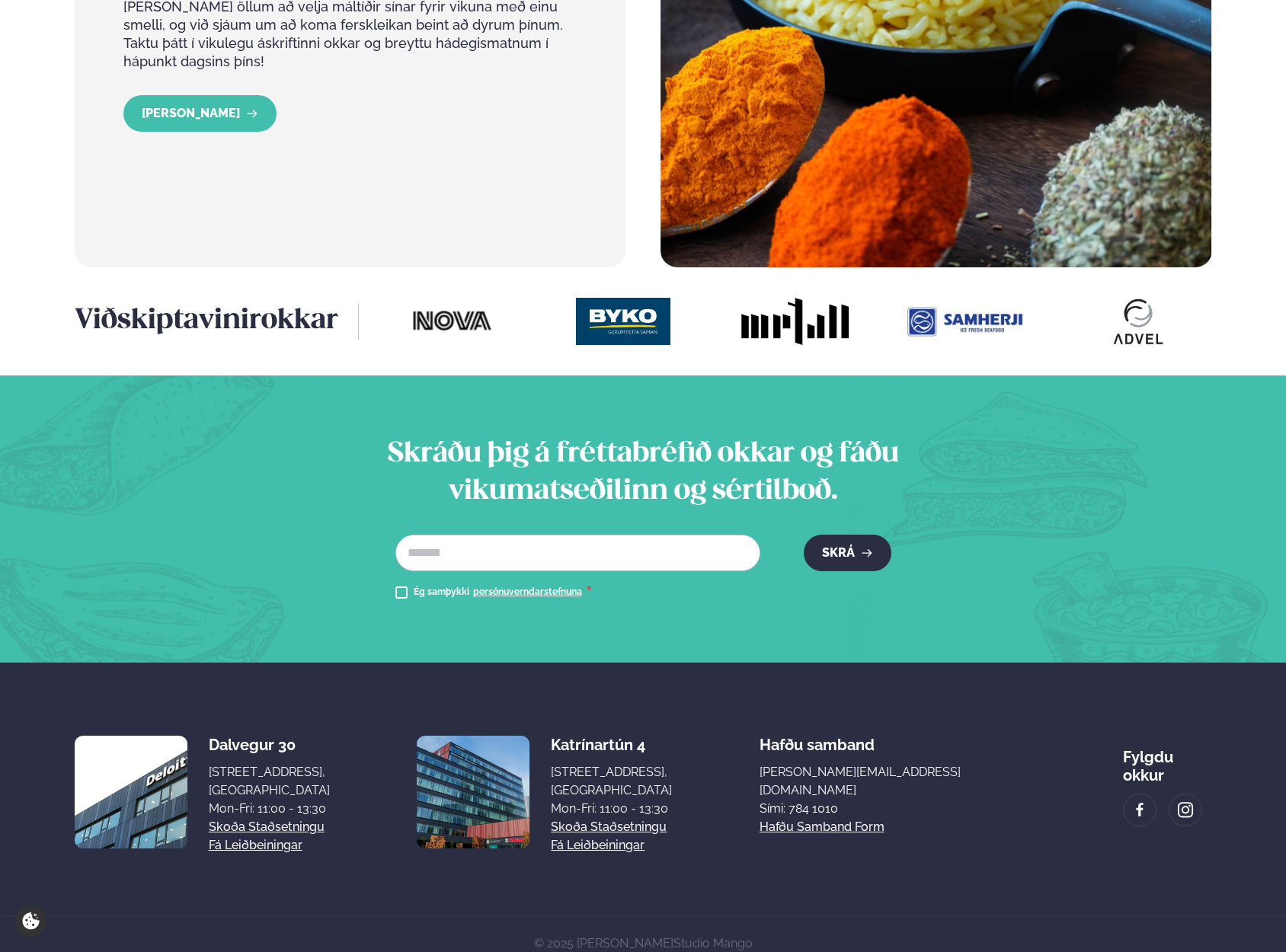
click at [428, 437] on h2 "Skráðu þig á fréttabréfið okkar og fáðu vikumatseðilinn og sértilboð." at bounding box center [643, 473] width 600 height 73
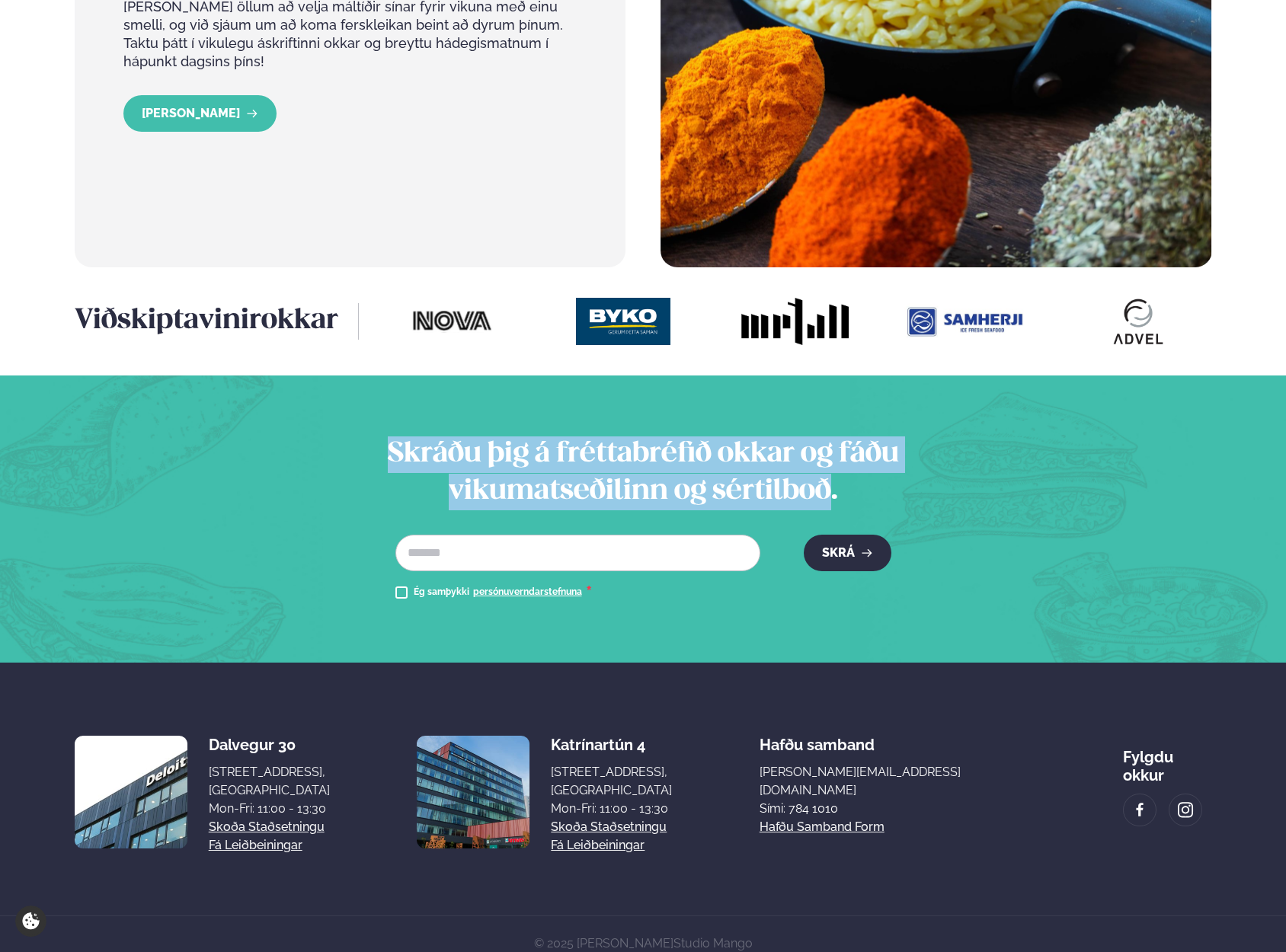
drag, startPoint x: 428, startPoint y: 436, endPoint x: 806, endPoint y: 475, distance: 380.0
click at [806, 475] on h2 "Skráðu þig á fréttabréfið okkar og fáðu vikumatseðilinn og sértilboð." at bounding box center [643, 473] width 600 height 73
drag, startPoint x: 806, startPoint y: 475, endPoint x: 424, endPoint y: 441, distance: 383.5
click at [424, 441] on h2 "Skráðu þig á fréttabréfið okkar og fáðu vikumatseðilinn og sértilboð." at bounding box center [643, 473] width 600 height 73
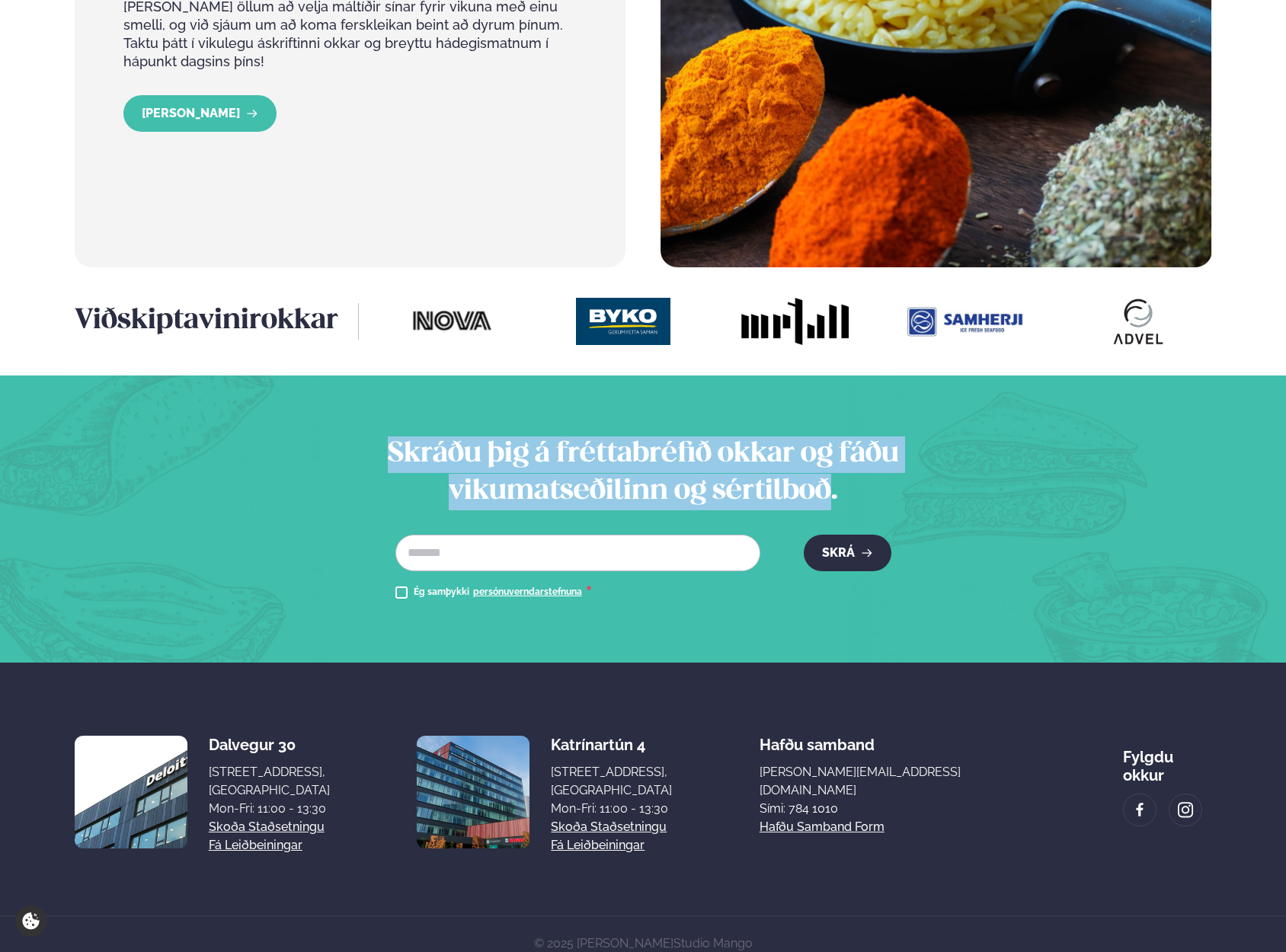
click at [424, 441] on h2 "Skráðu þig á fréttabréfið okkar og fáðu vikumatseðilinn og sértilboð." at bounding box center [643, 473] width 600 height 73
drag, startPoint x: 424, startPoint y: 441, endPoint x: 794, endPoint y: 468, distance: 371.0
click at [794, 468] on h2 "Skráðu þig á fréttabréfið okkar og fáðu vikumatseðilinn og sértilboð." at bounding box center [643, 473] width 600 height 73
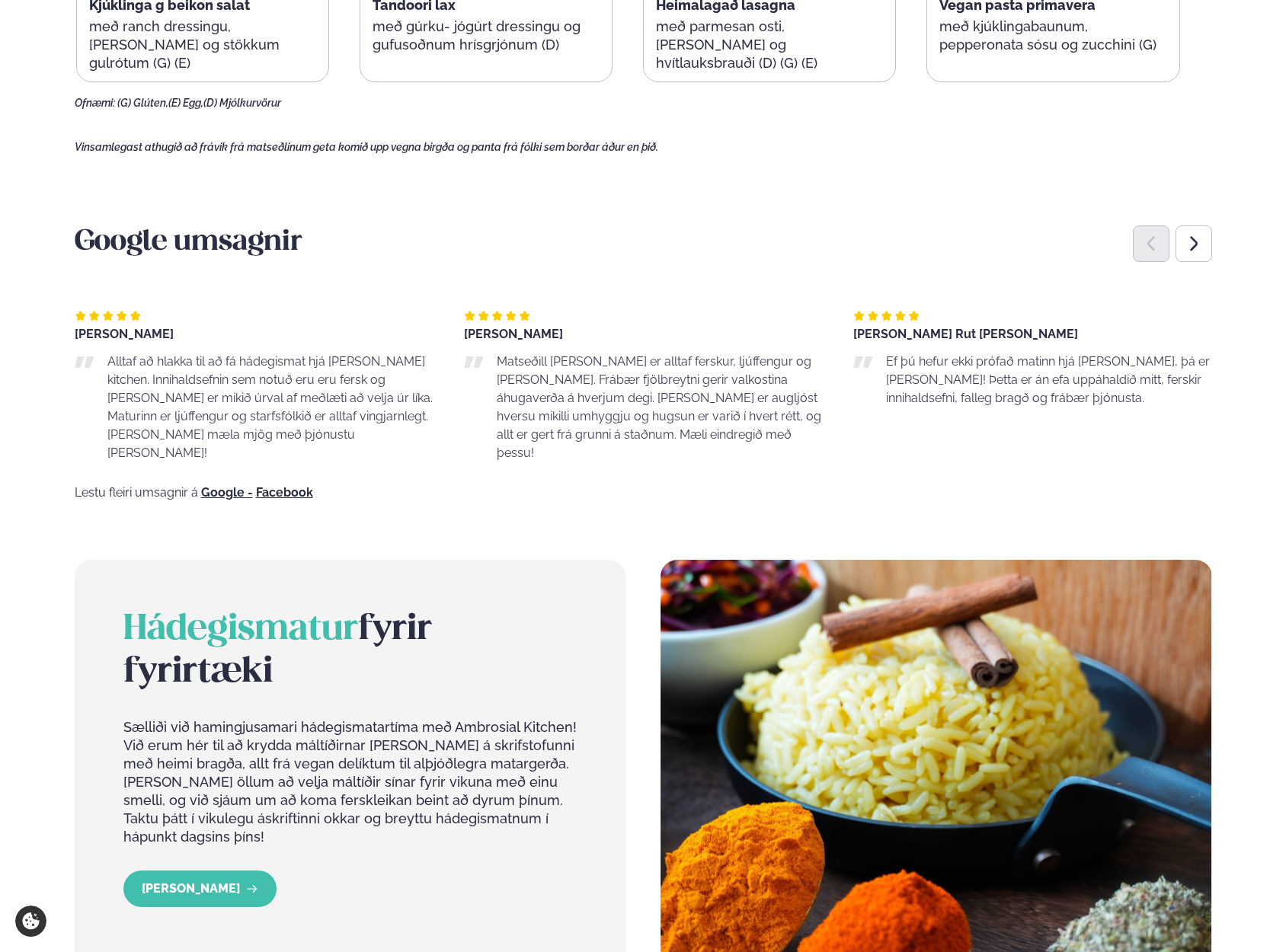
scroll to position [1295, 0]
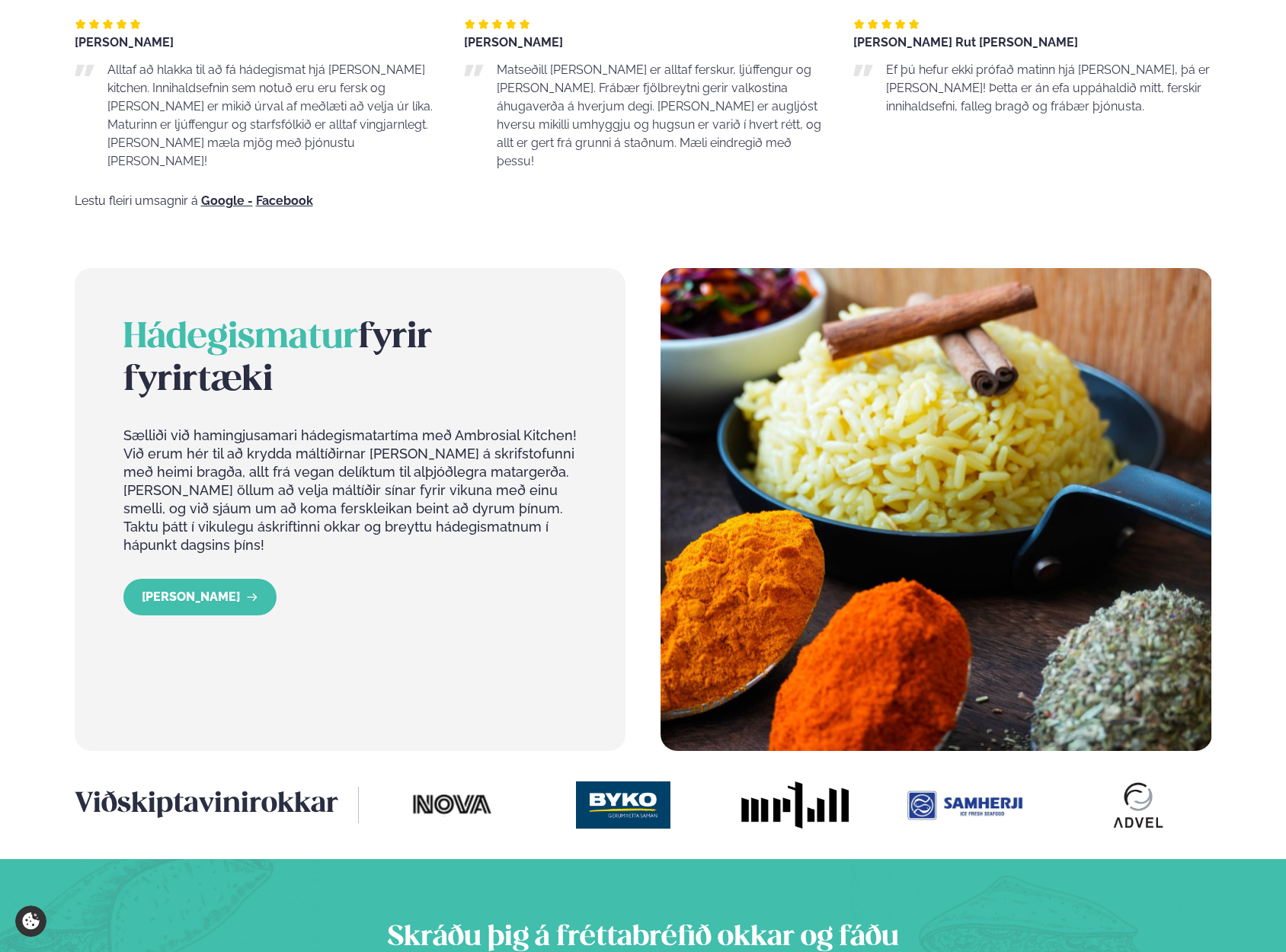
click at [446, 488] on p "Sælliði við hamingjusamari hádegismatartíma með Ambrosial Kitchen! Við erum hér…" at bounding box center [350, 490] width 454 height 128
drag, startPoint x: 446, startPoint y: 488, endPoint x: 480, endPoint y: 490, distance: 34.1
click at [480, 490] on p "Sælliði við hamingjusamari hádegismatartíma með Ambrosial Kitchen! Við erum hér…" at bounding box center [350, 490] width 454 height 128
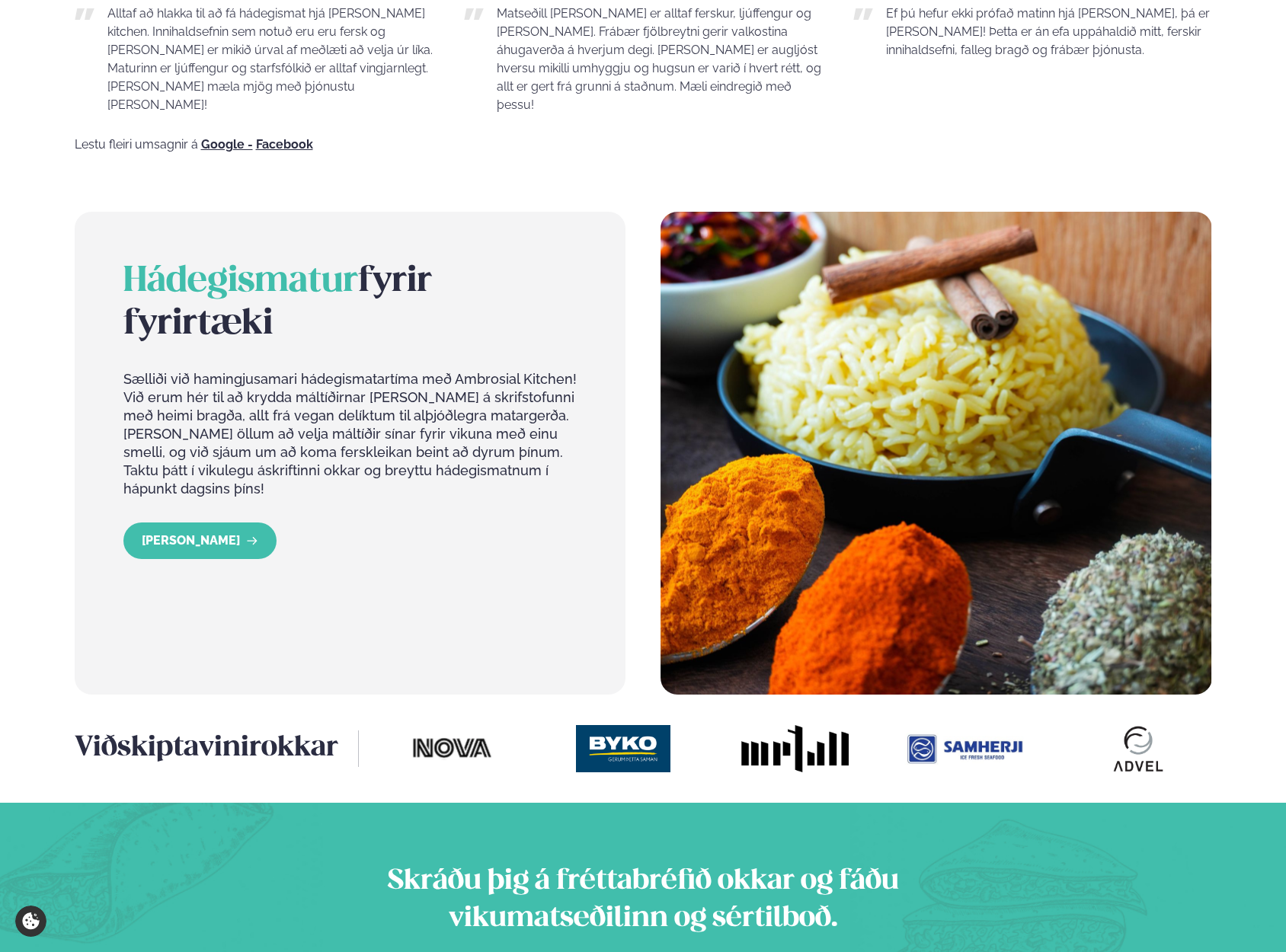
scroll to position [1371, 0]
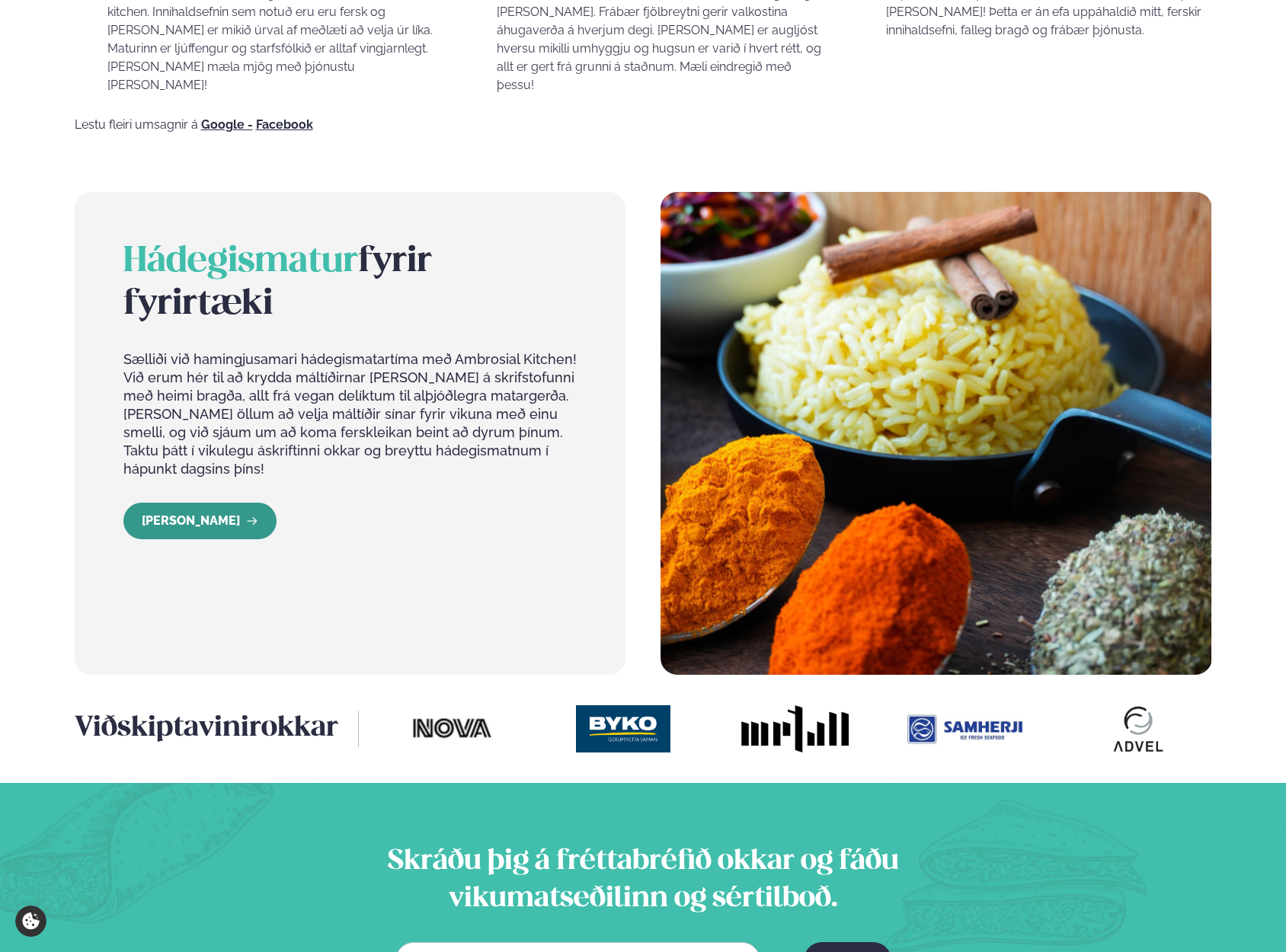
click at [186, 503] on link "[PERSON_NAME]" at bounding box center [200, 522] width 153 height 37
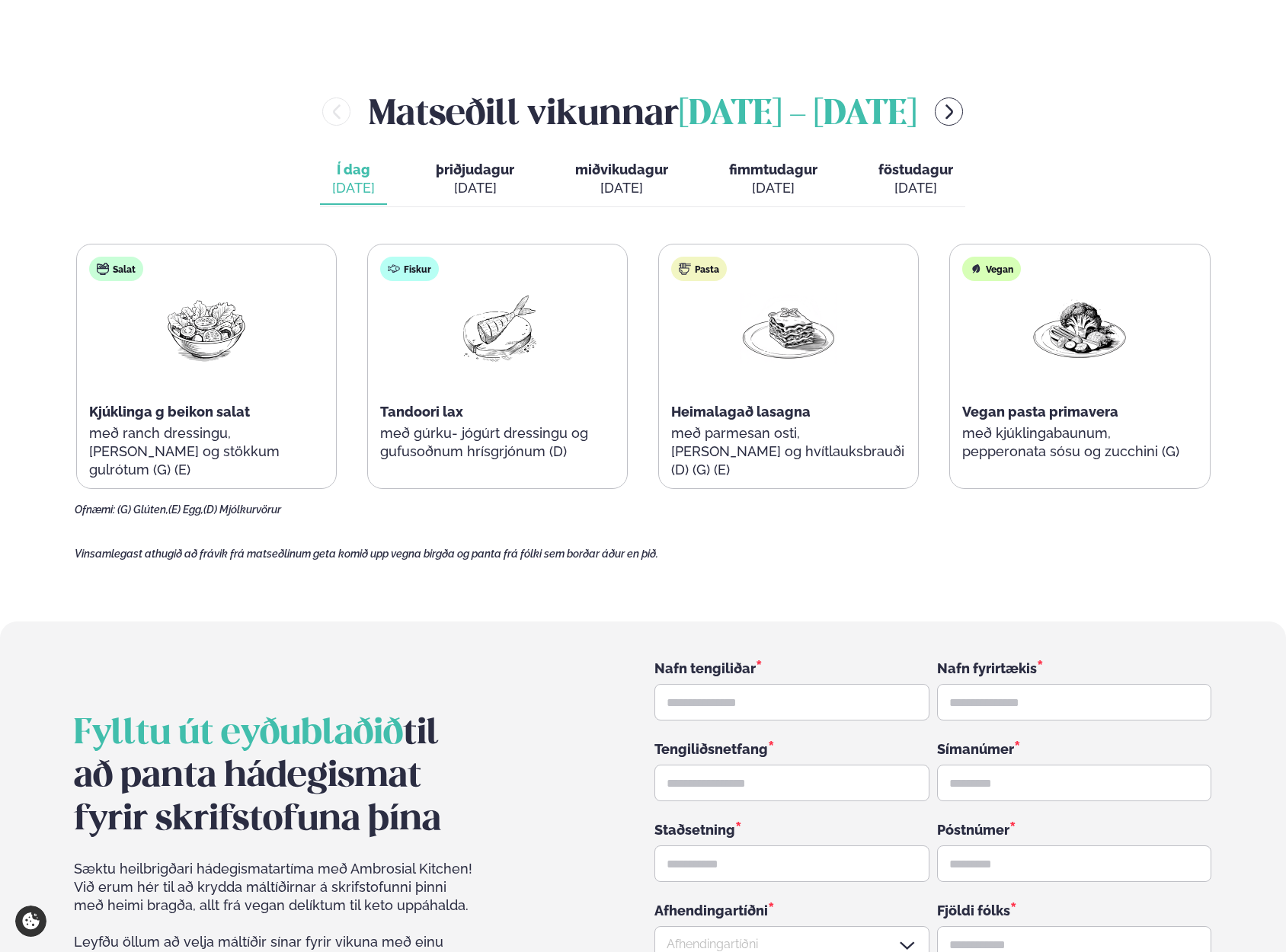
scroll to position [2362, 0]
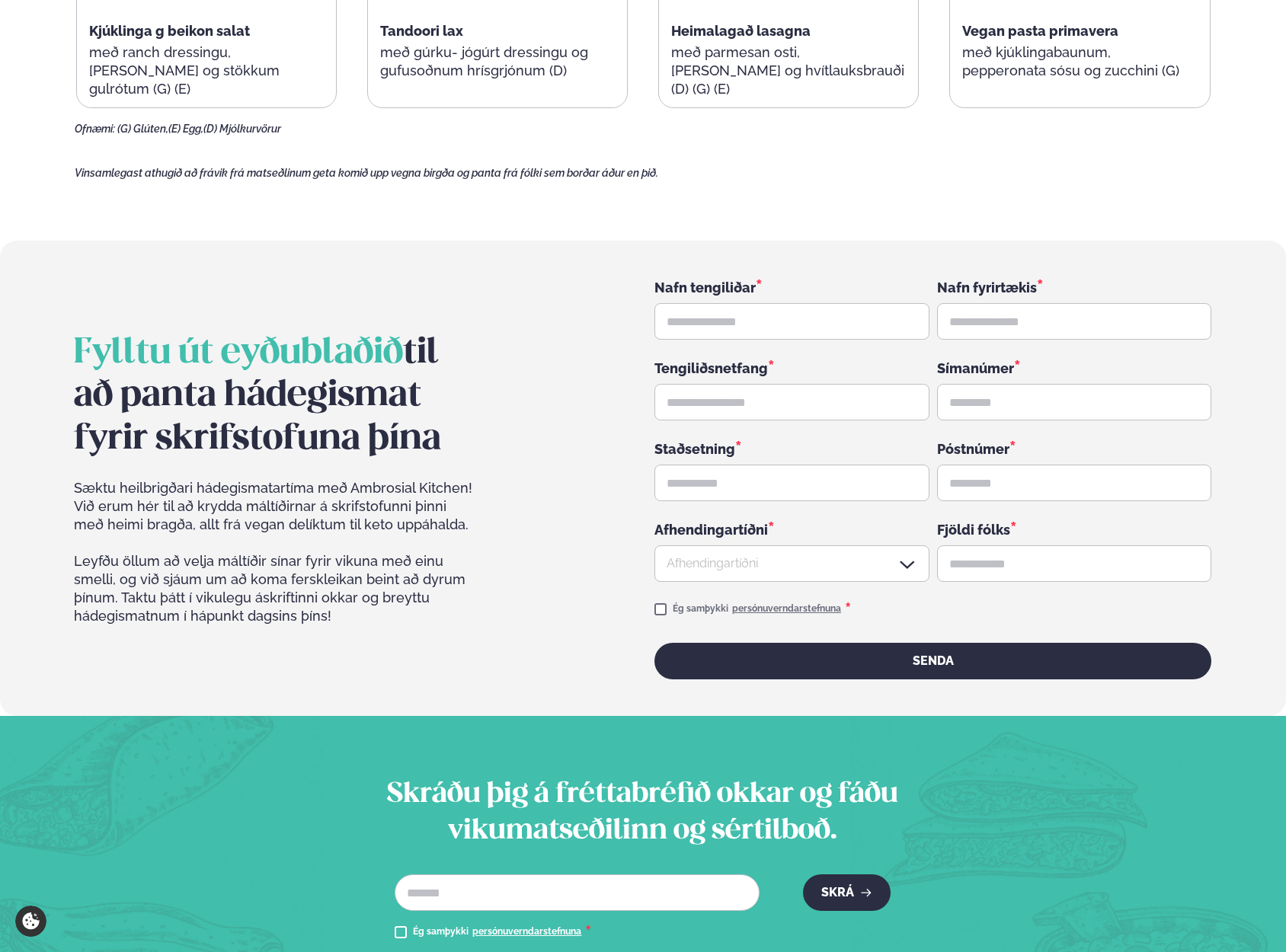
click at [379, 519] on div "Sæktu heilbrigðari hádegismatartíma með Ambrosial Kitchen! Við erum hér til að …" at bounding box center [275, 580] width 402 height 201
click at [81, 479] on span "Sæktu heilbrigðari hádegismatartíma með Ambrosial Kitchen! Við erum hér til að …" at bounding box center [275, 507] width 402 height 55
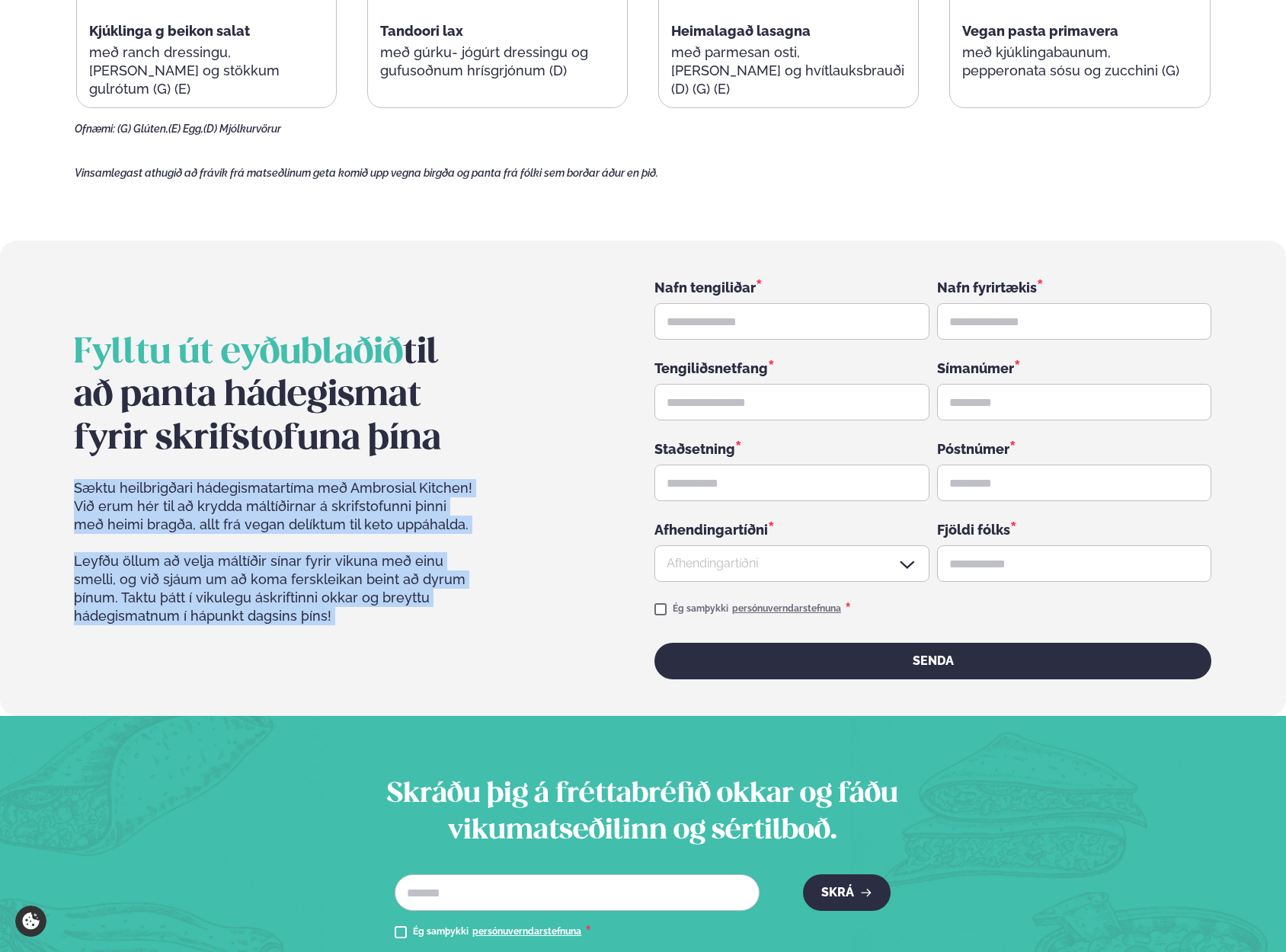
drag, startPoint x: 81, startPoint y: 446, endPoint x: 357, endPoint y: 577, distance: 305.5
click at [357, 577] on div "Sæktu heilbrigðari hádegismatartíma með Ambrosial Kitchen! Við erum hér til að …" at bounding box center [275, 580] width 402 height 201
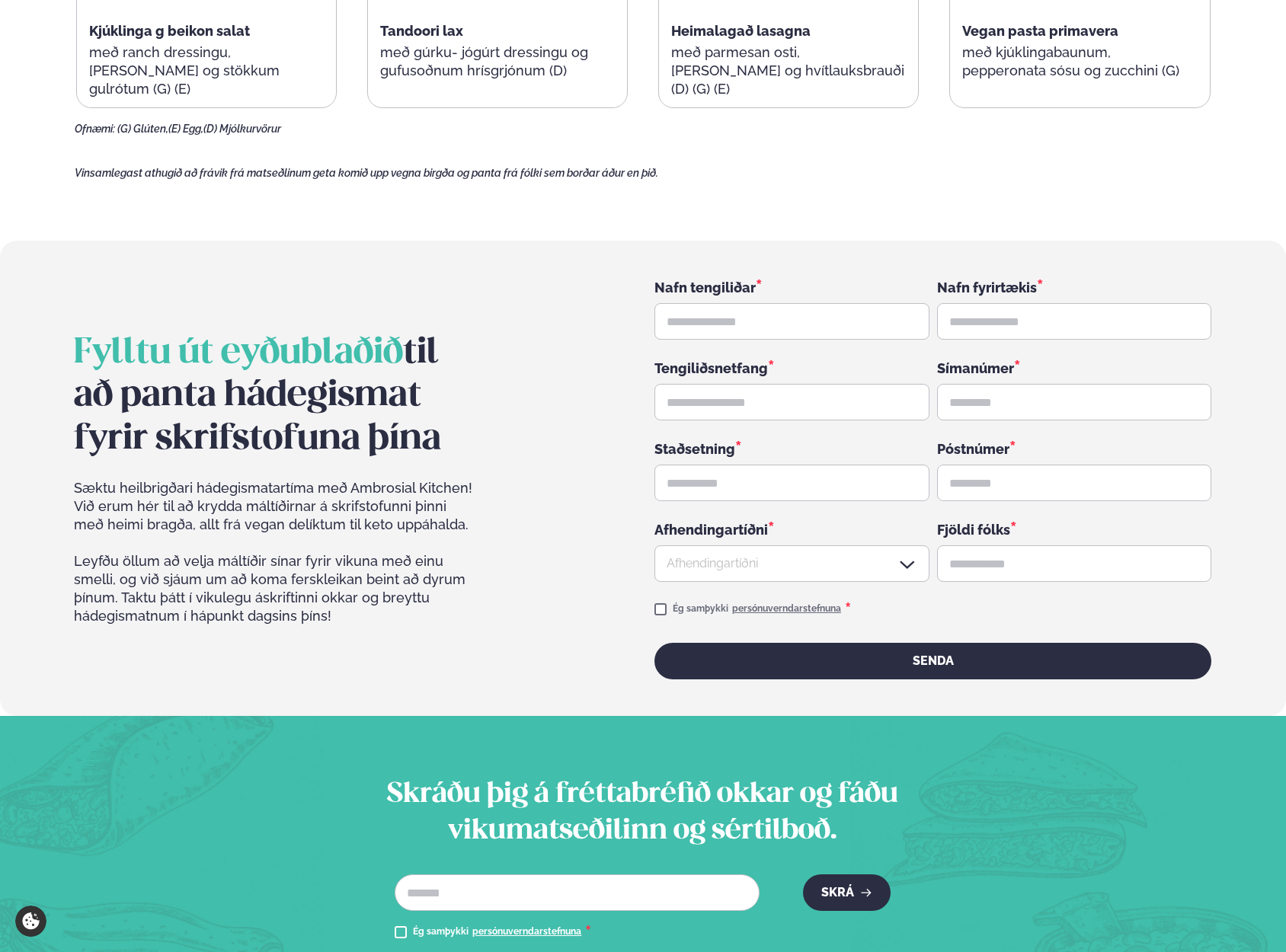
click at [99, 479] on span "Sæktu heilbrigðari hádegismatartíma með Ambrosial Kitchen! Við erum hér til að …" at bounding box center [275, 507] width 402 height 55
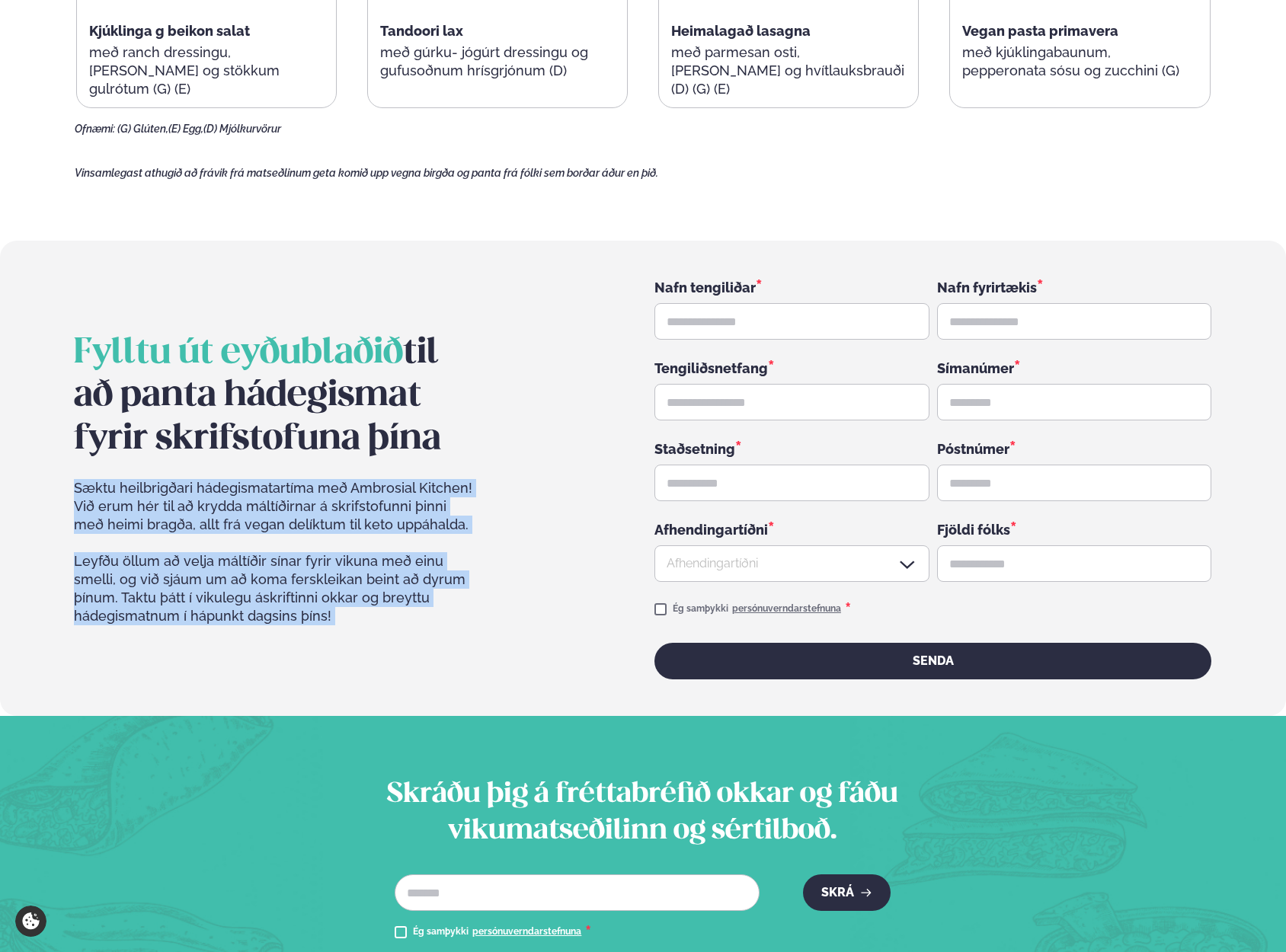
drag, startPoint x: 99, startPoint y: 455, endPoint x: 418, endPoint y: 594, distance: 348.0
click at [418, 594] on div "Sæktu heilbrigðari hádegismatartíma með Ambrosial Kitchen! Við erum hér til að …" at bounding box center [275, 580] width 402 height 201
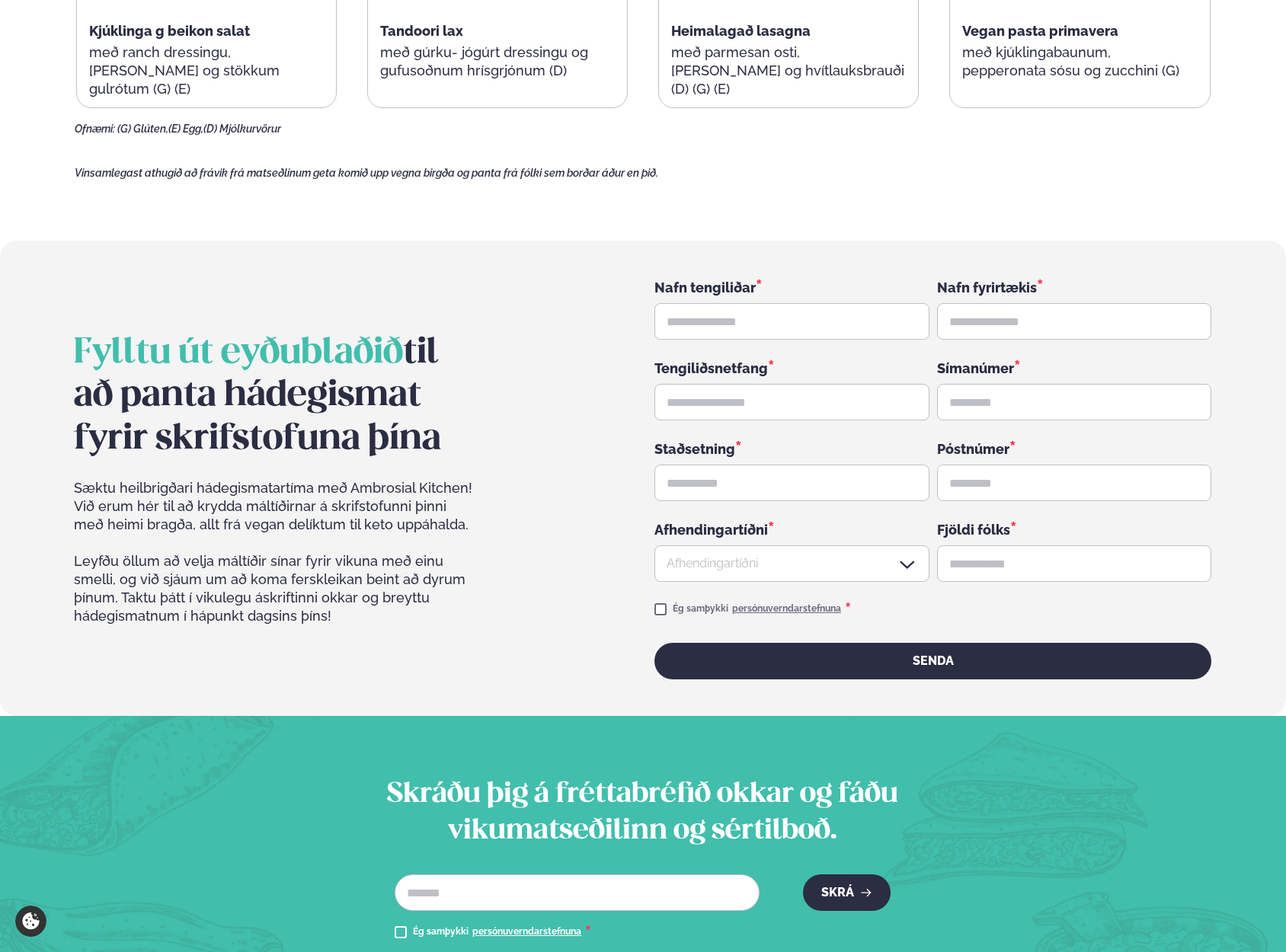
click at [376, 570] on div "Sæktu heilbrigðari hádegismatartíma með Ambrosial Kitchen! Við erum hér til að …" at bounding box center [275, 580] width 402 height 201
click at [95, 479] on span "Sæktu heilbrigðari hádegismatartíma með Ambrosial Kitchen! Við erum hér til að …" at bounding box center [275, 507] width 402 height 55
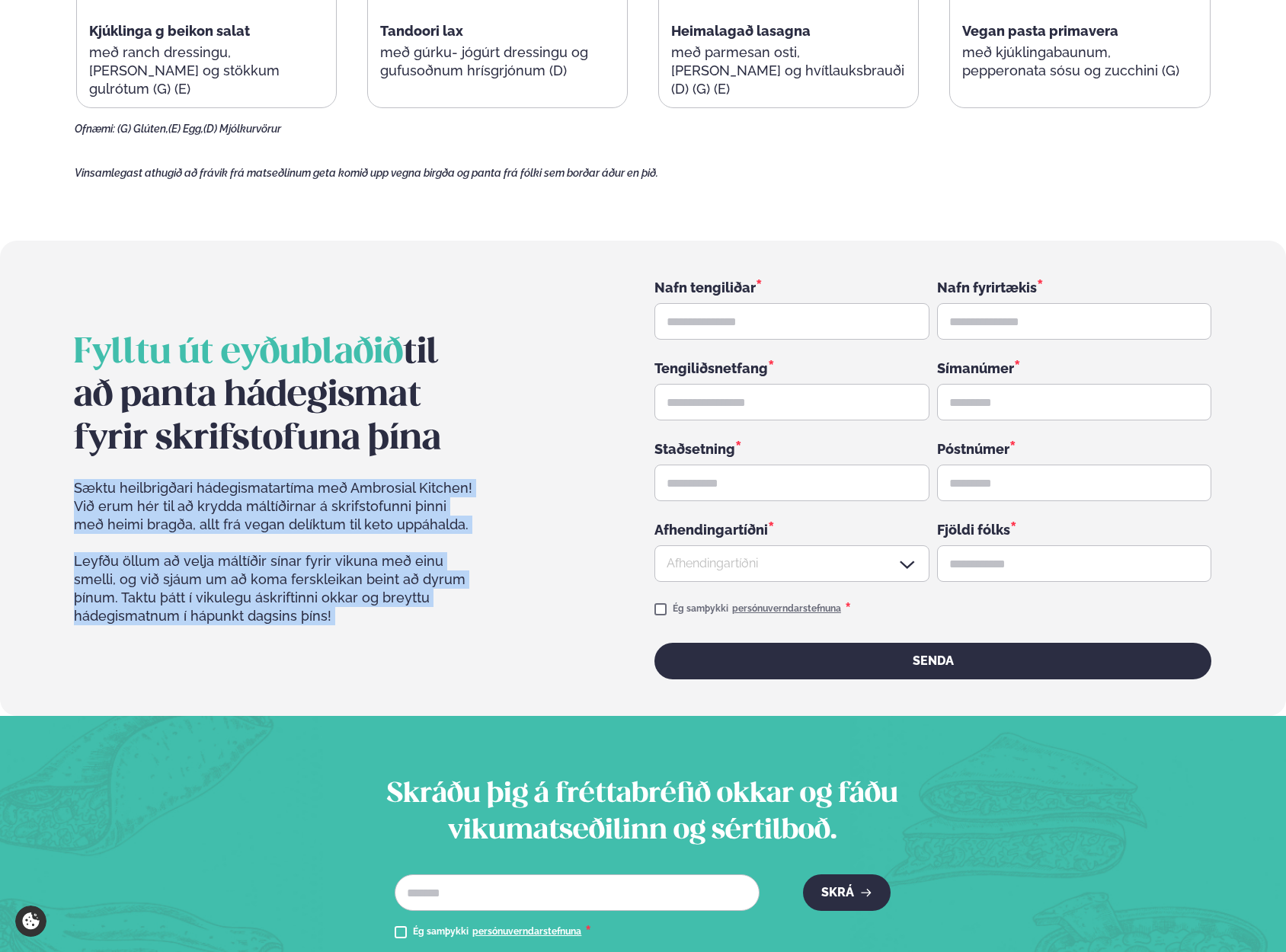
drag, startPoint x: 95, startPoint y: 451, endPoint x: 356, endPoint y: 589, distance: 295.2
click at [356, 589] on div "Sæktu heilbrigðari hádegismatartíma með Ambrosial Kitchen! Við erum hér til að …" at bounding box center [275, 580] width 402 height 201
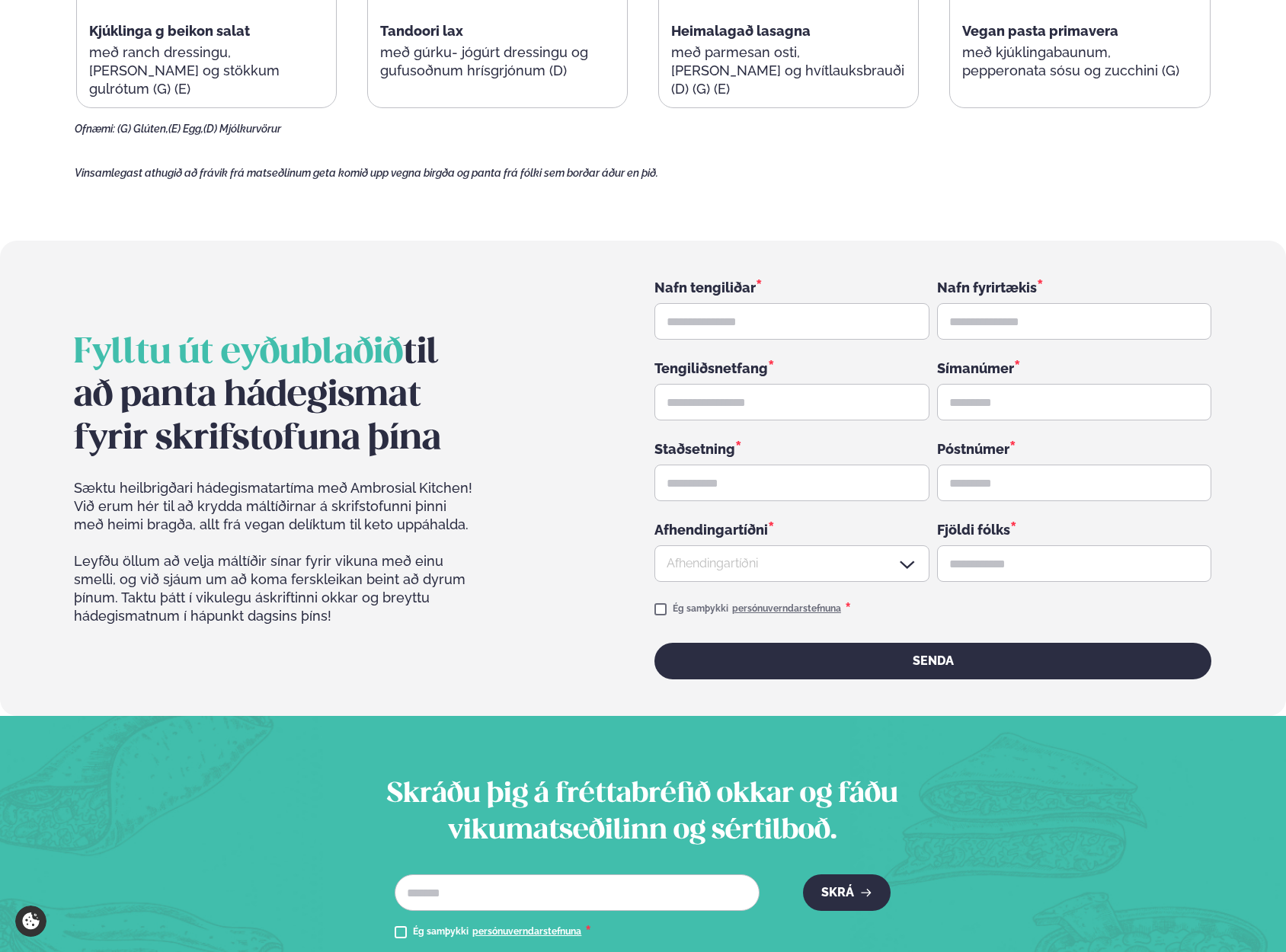
click at [356, 589] on div "Sæktu heilbrigðari hádegismatartíma með Ambrosial Kitchen! Við erum hér til að …" at bounding box center [275, 580] width 402 height 201
